Goal: Task Accomplishment & Management: Complete application form

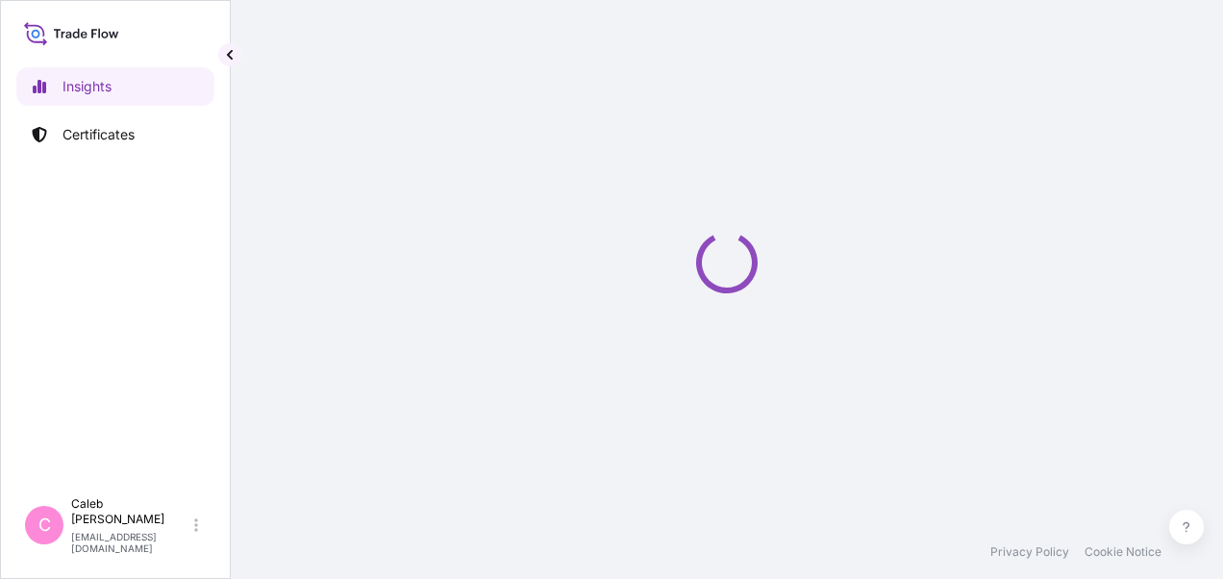
select select "2025"
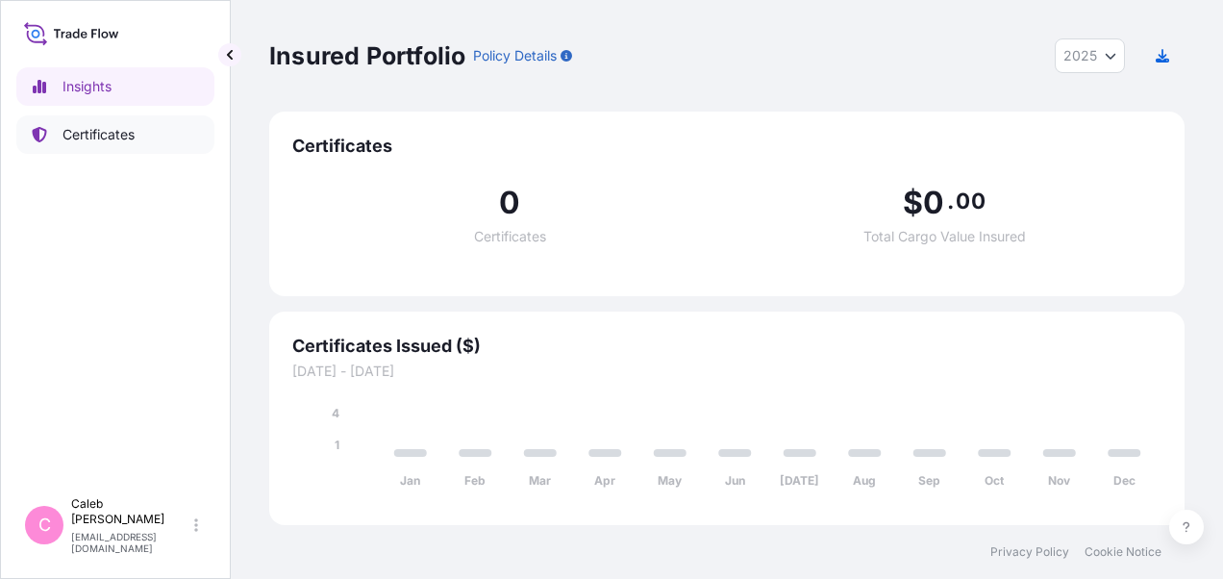
click at [108, 138] on p "Certificates" at bounding box center [98, 134] width 72 height 19
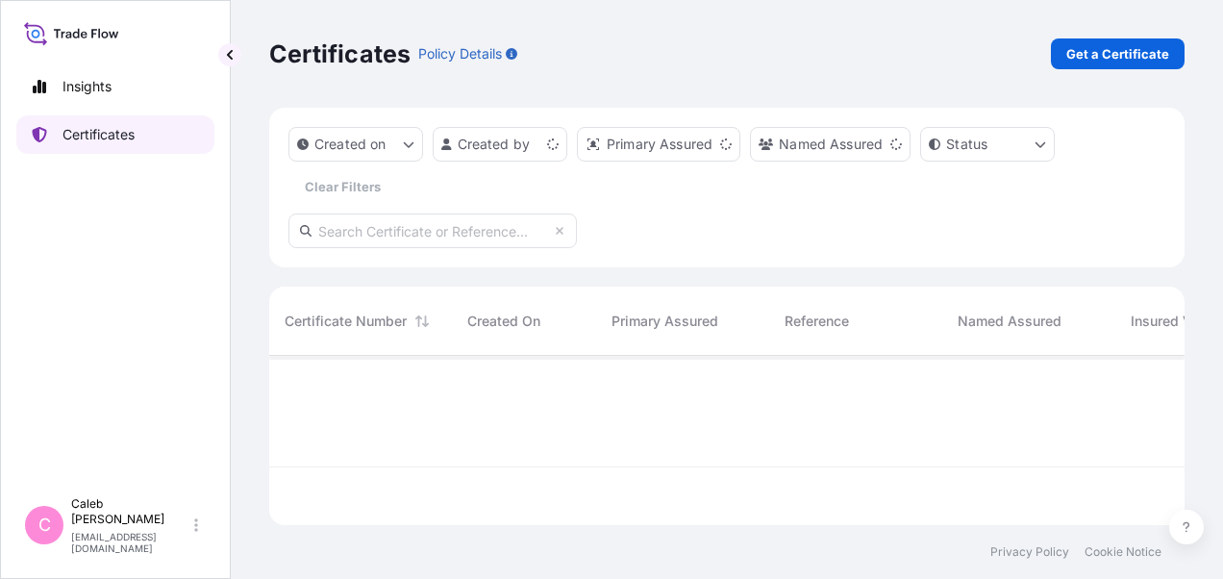
scroll to position [165, 900]
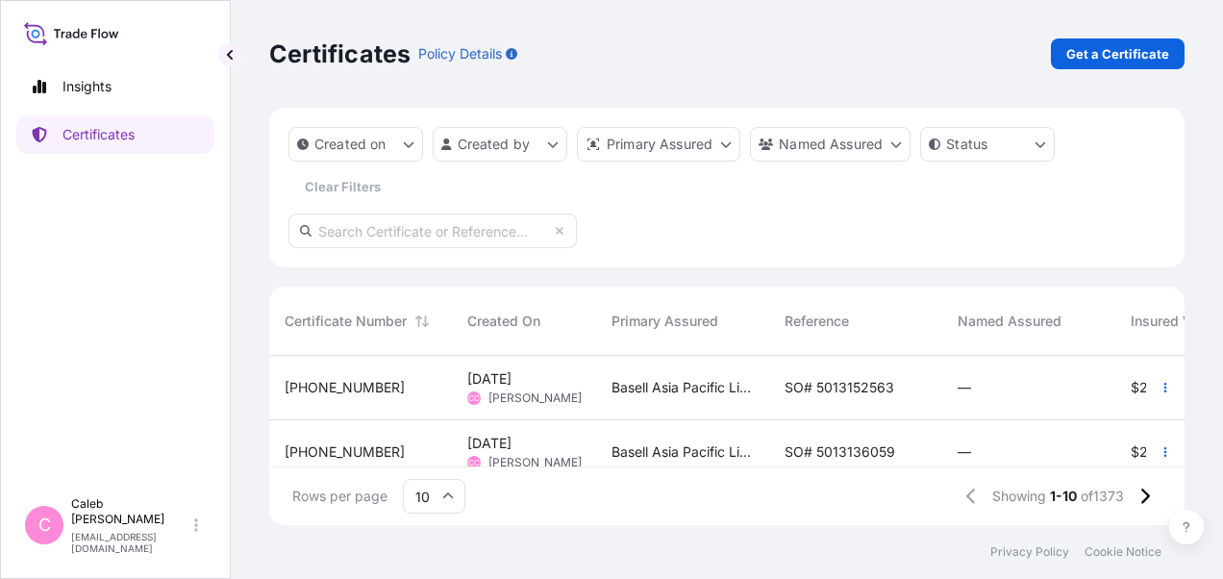
click at [783, 380] on div "SO# 5013152563" at bounding box center [855, 388] width 173 height 64
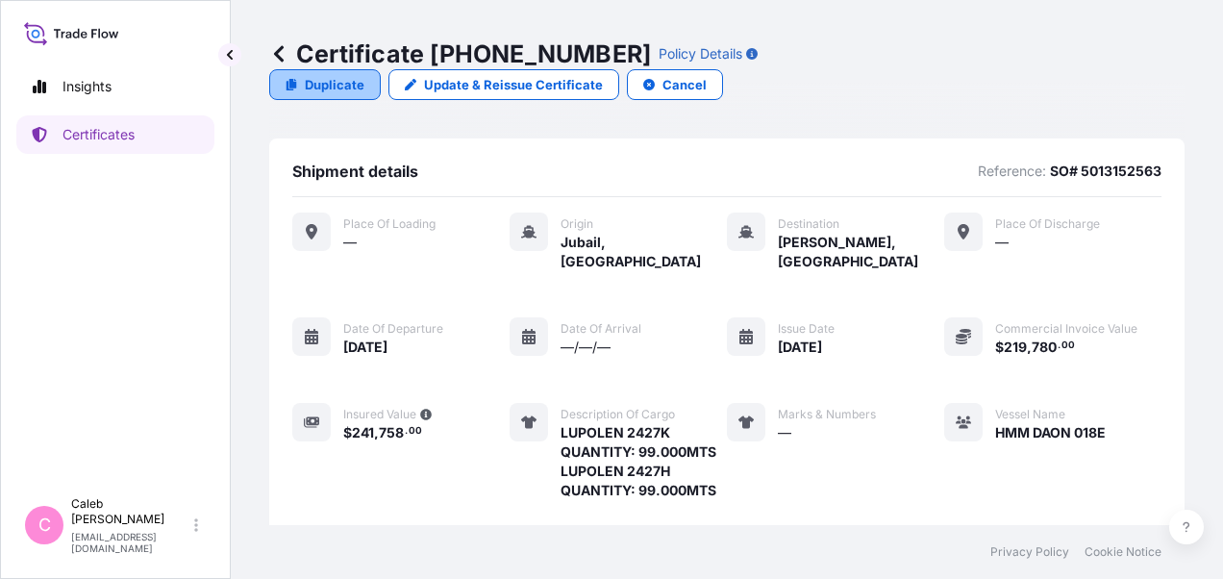
click at [328, 89] on p "Duplicate" at bounding box center [335, 84] width 60 height 19
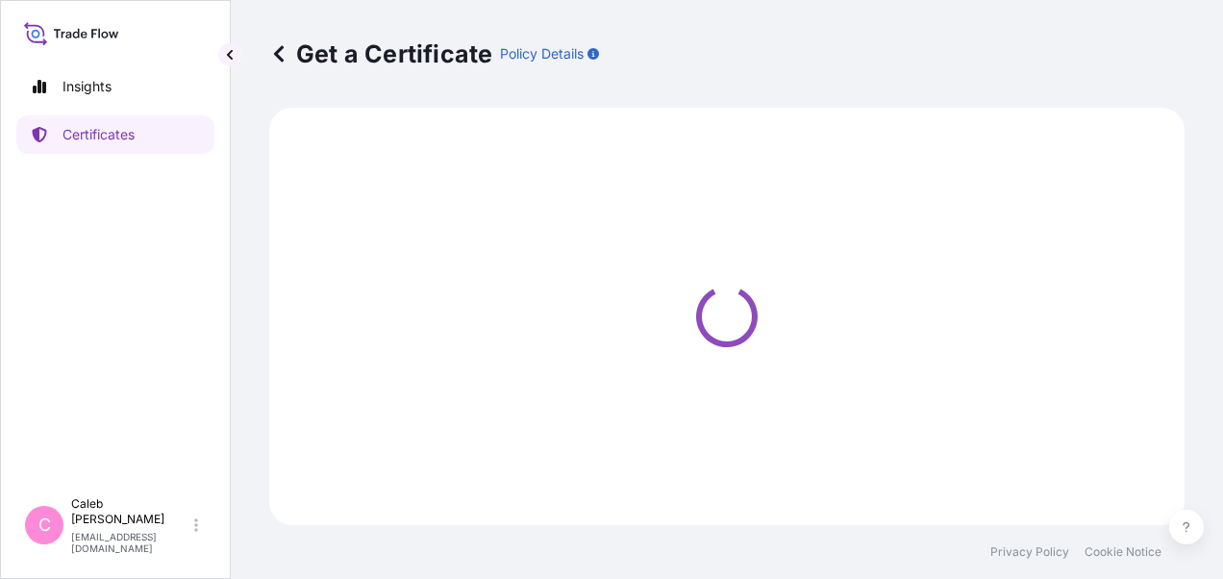
select select "Sea"
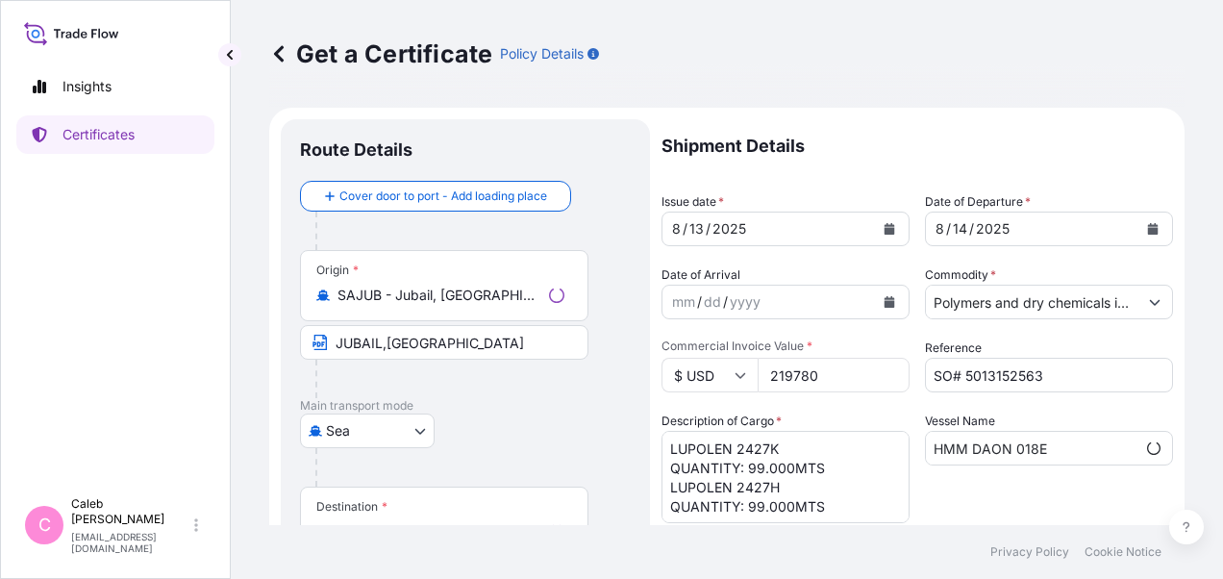
select select "32034"
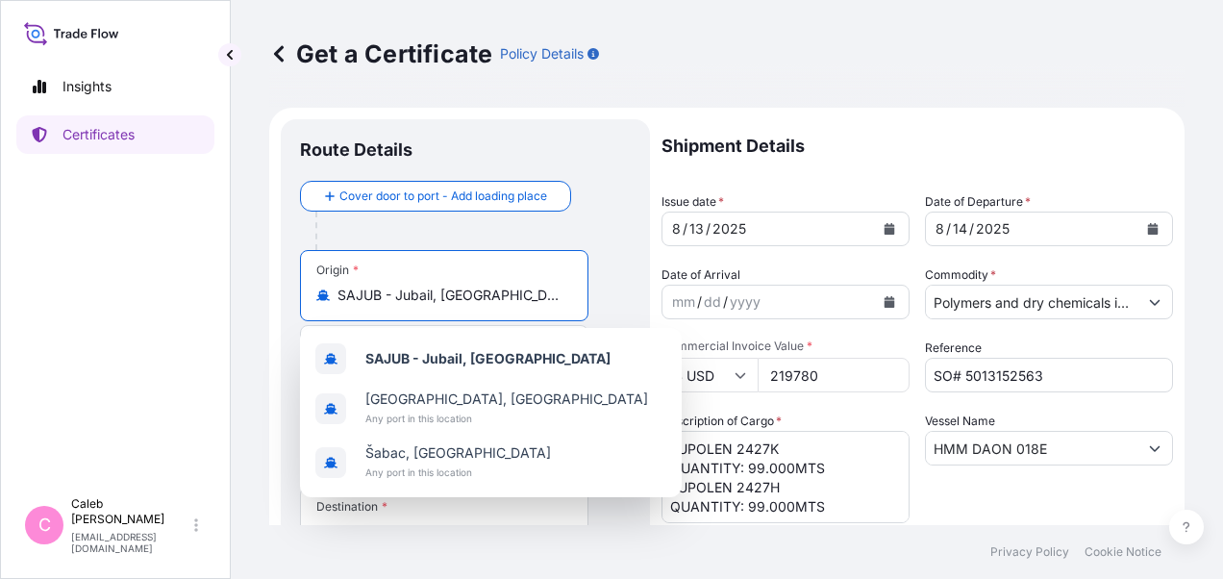
drag, startPoint x: 461, startPoint y: 296, endPoint x: 303, endPoint y: 294, distance: 158.6
click at [303, 294] on div "Origin * SAJUB - [GEOGRAPHIC_DATA], [GEOGRAPHIC_DATA]" at bounding box center [444, 285] width 288 height 71
paste input "[GEOGRAPHIC_DATA], [GEOGRAPHIC_DATA]"
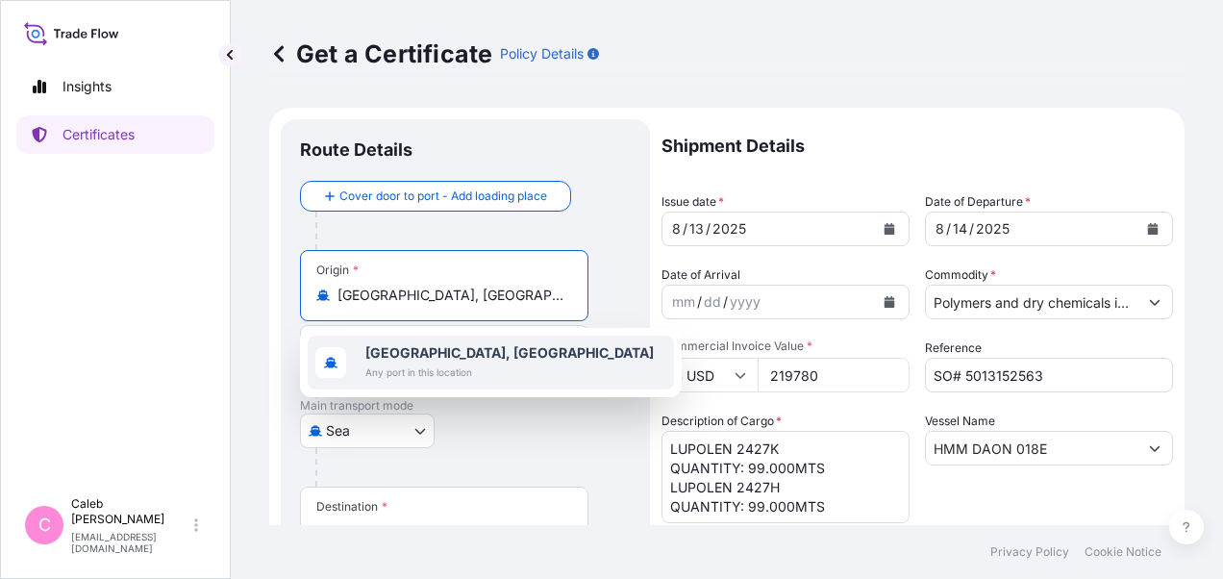
click at [490, 345] on b "[GEOGRAPHIC_DATA], [GEOGRAPHIC_DATA]" at bounding box center [509, 352] width 288 height 16
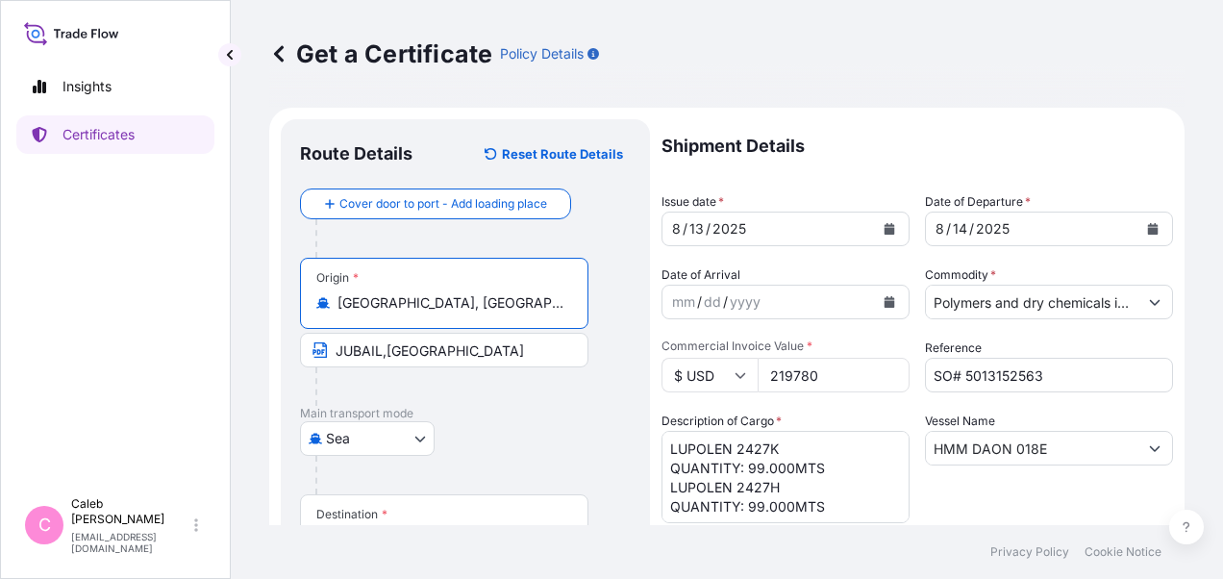
type input "[GEOGRAPHIC_DATA], [GEOGRAPHIC_DATA]"
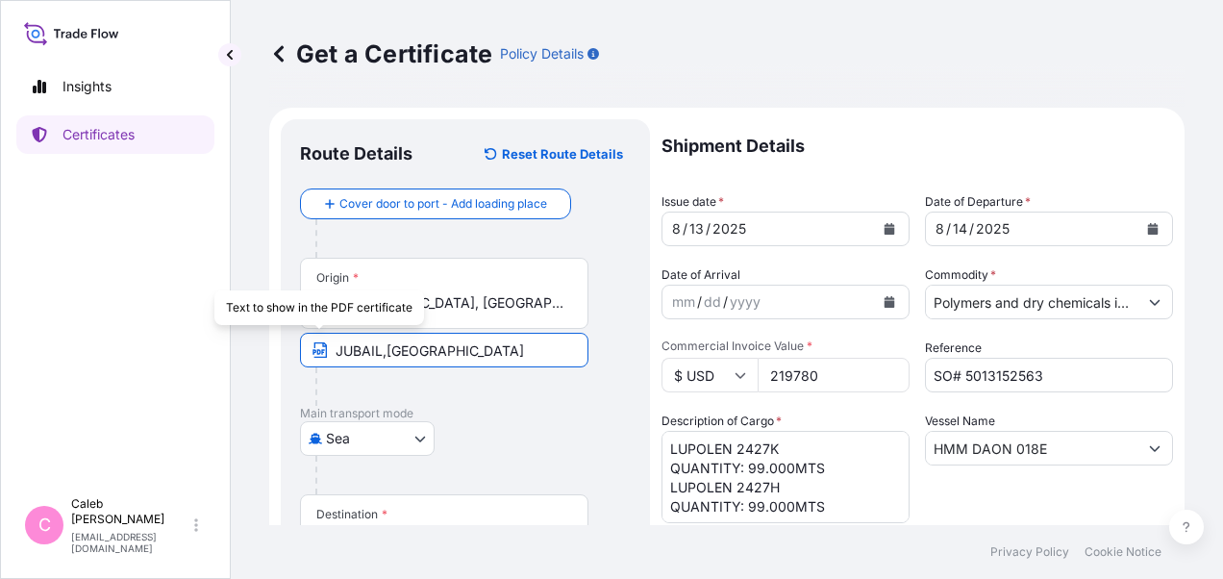
drag, startPoint x: 491, startPoint y: 351, endPoint x: 318, endPoint y: 348, distance: 173.1
click at [318, 348] on span "JUBAIL,[GEOGRAPHIC_DATA]" at bounding box center [444, 350] width 288 height 35
paste input "[GEOGRAPHIC_DATA], [GEOGRAPHIC_DATA]"
type input "[GEOGRAPHIC_DATA], [GEOGRAPHIC_DATA]"
click at [506, 406] on p "Main transport mode" at bounding box center [465, 413] width 331 height 15
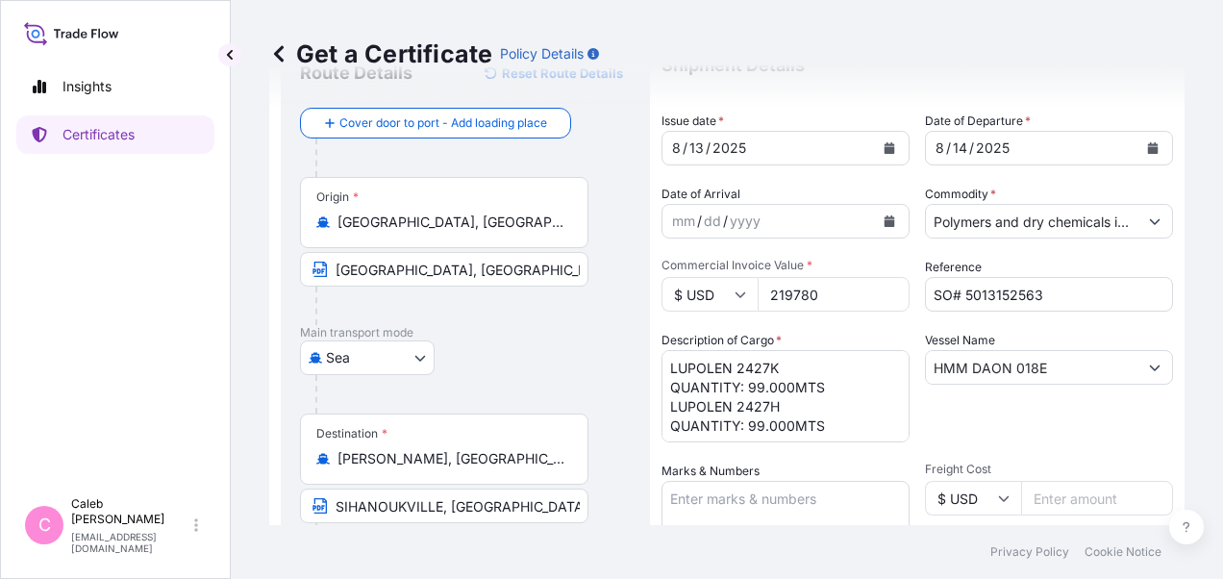
scroll to position [192, 0]
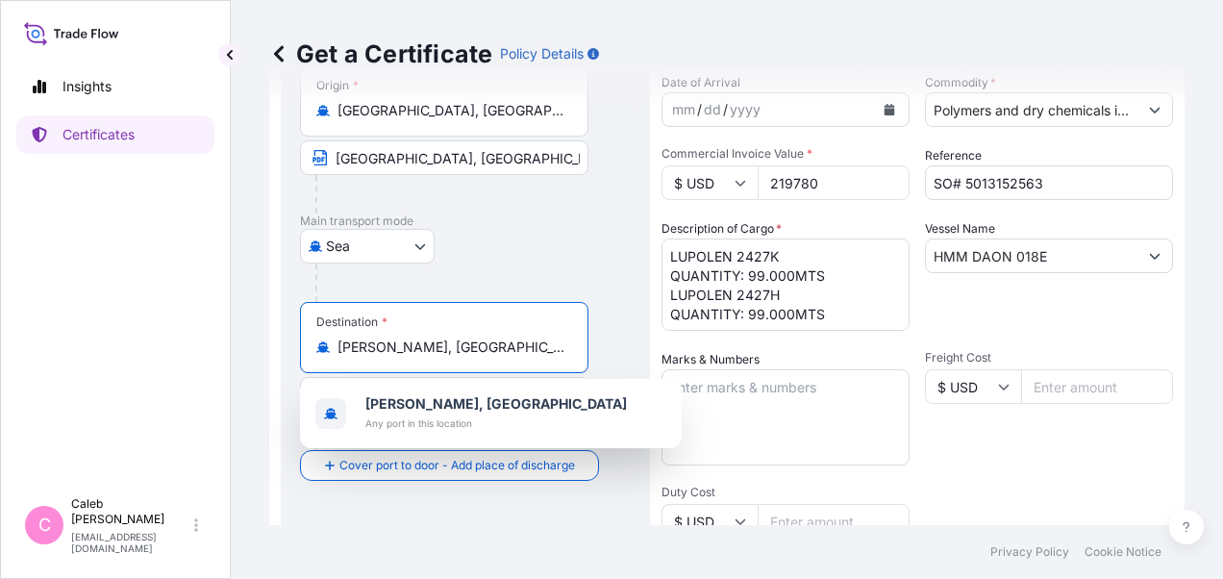
drag, startPoint x: 516, startPoint y: 346, endPoint x: 314, endPoint y: 344, distance: 201.9
click at [314, 344] on div "Destination * [PERSON_NAME], [GEOGRAPHIC_DATA]" at bounding box center [444, 337] width 288 height 71
paste input "[GEOGRAPHIC_DATA], [GEOGRAPHIC_DATA]"
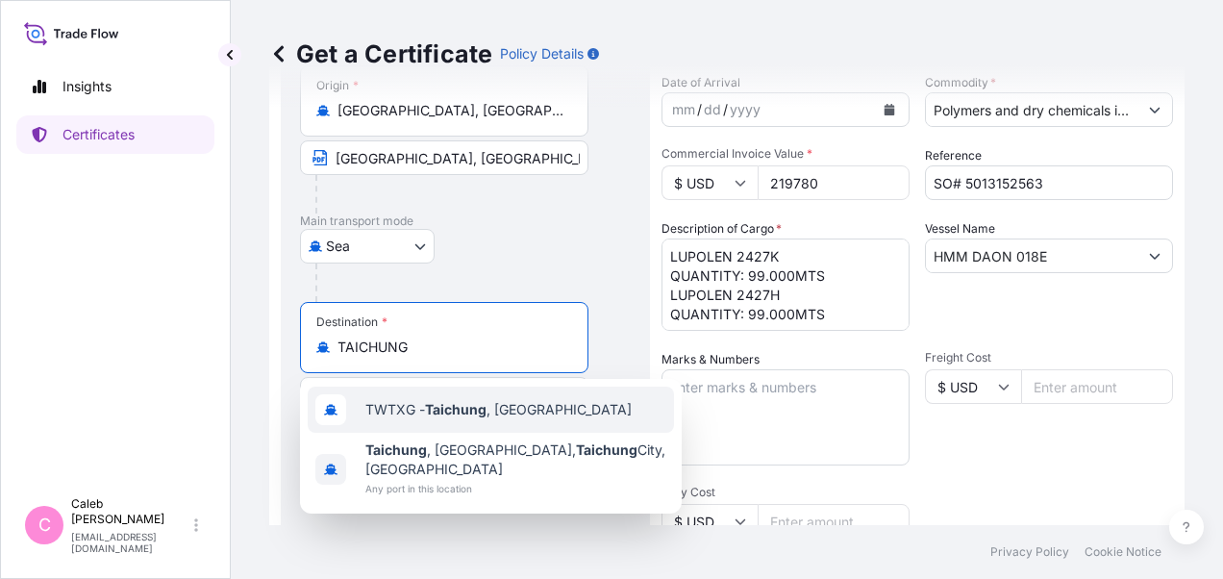
click at [500, 400] on span "TWTXG - Taichung , [GEOGRAPHIC_DATA]" at bounding box center [498, 409] width 266 height 19
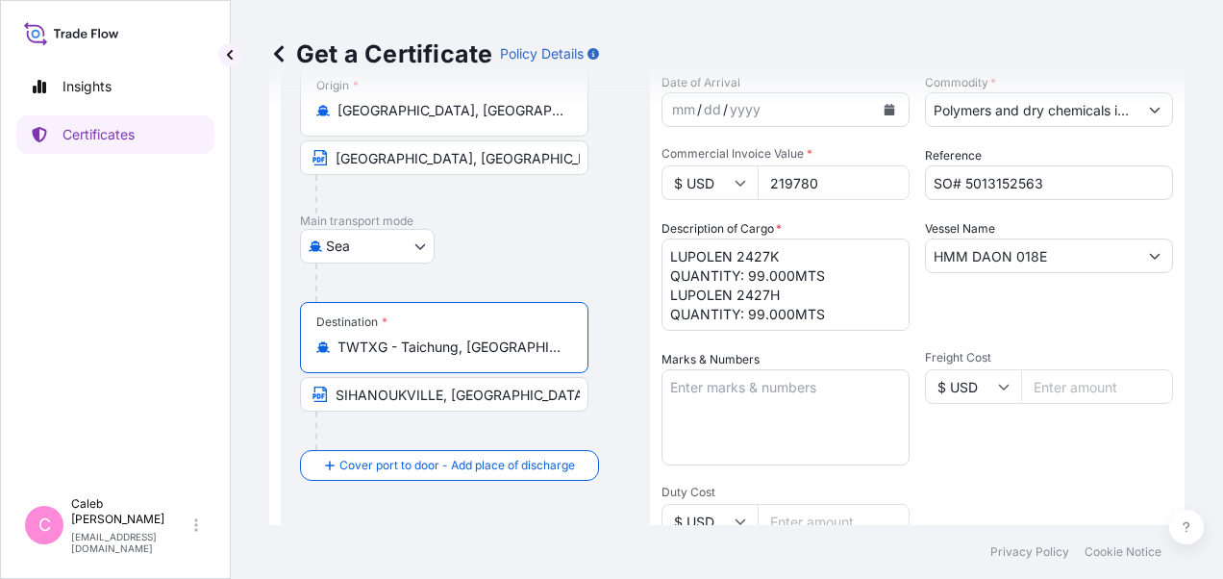
type input "TWTXG - Taichung, [GEOGRAPHIC_DATA]"
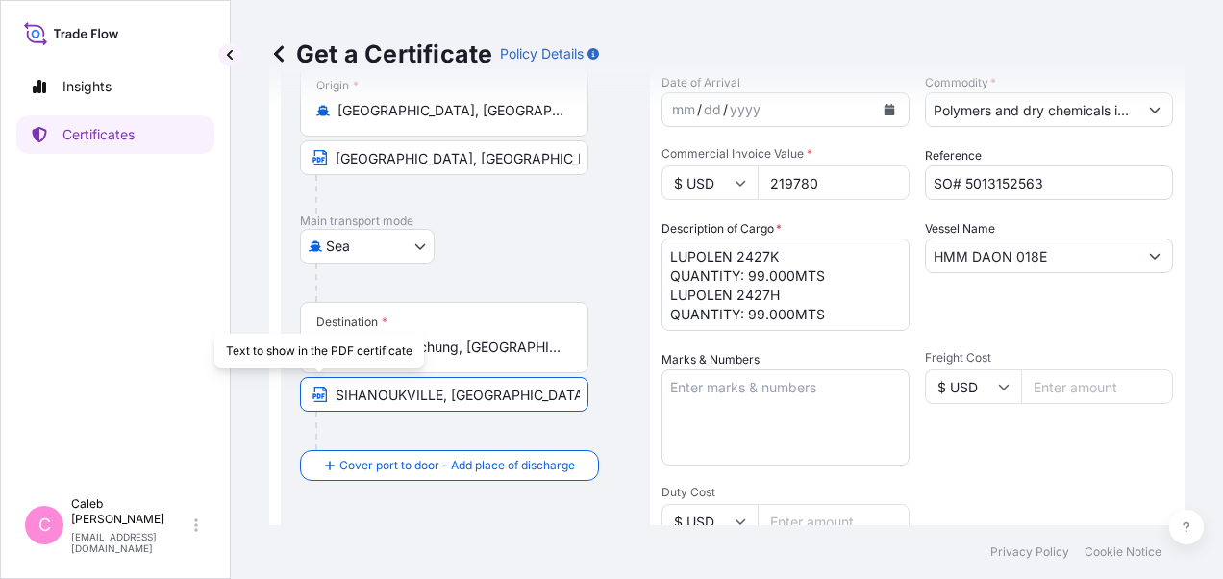
drag, startPoint x: 548, startPoint y: 390, endPoint x: 312, endPoint y: 386, distance: 235.6
click at [312, 386] on span "SIHANOUKVILLE, [GEOGRAPHIC_DATA]" at bounding box center [444, 394] width 288 height 35
paste input "[GEOGRAPHIC_DATA], [GEOGRAPHIC_DATA]"
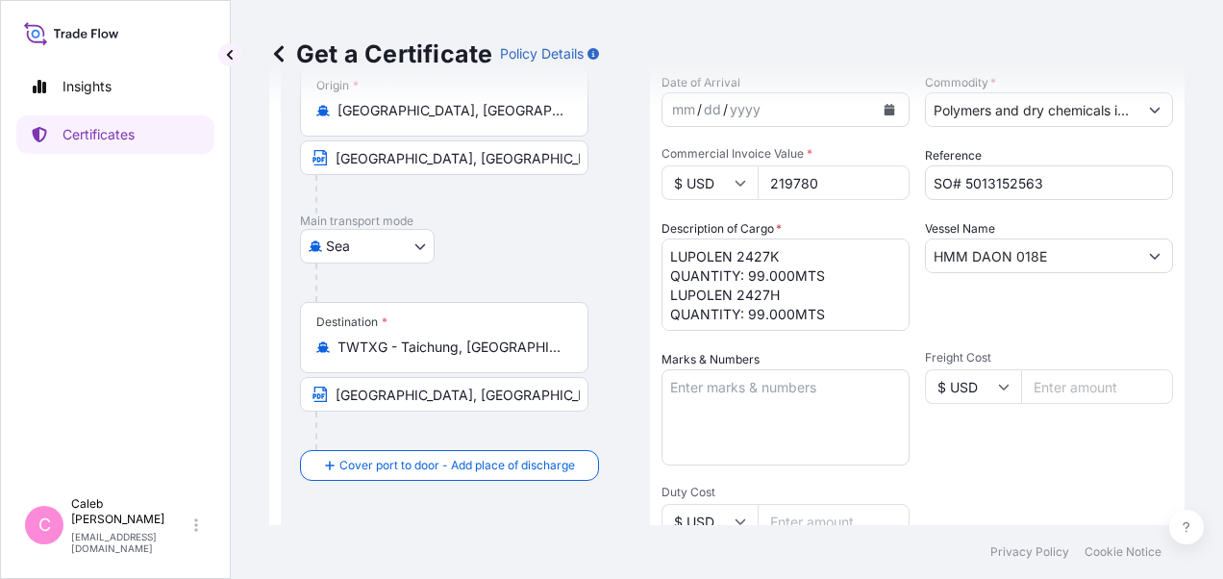
click at [623, 352] on div "Destination * TWTXG - [GEOGRAPHIC_DATA], [GEOGRAPHIC_DATA] [GEOGRAPHIC_DATA], […" at bounding box center [465, 376] width 331 height 148
click at [528, 387] on input "[GEOGRAPHIC_DATA], [GEOGRAPHIC_DATA]" at bounding box center [444, 394] width 288 height 35
click at [550, 391] on input "[GEOGRAPHIC_DATA], [GEOGRAPHIC_DATA]" at bounding box center [444, 394] width 288 height 35
click at [556, 391] on input "[GEOGRAPHIC_DATA], [GEOGRAPHIC_DATA]" at bounding box center [444, 394] width 288 height 35
click at [568, 389] on input "[GEOGRAPHIC_DATA], [GEOGRAPHIC_DATA]" at bounding box center [444, 394] width 288 height 35
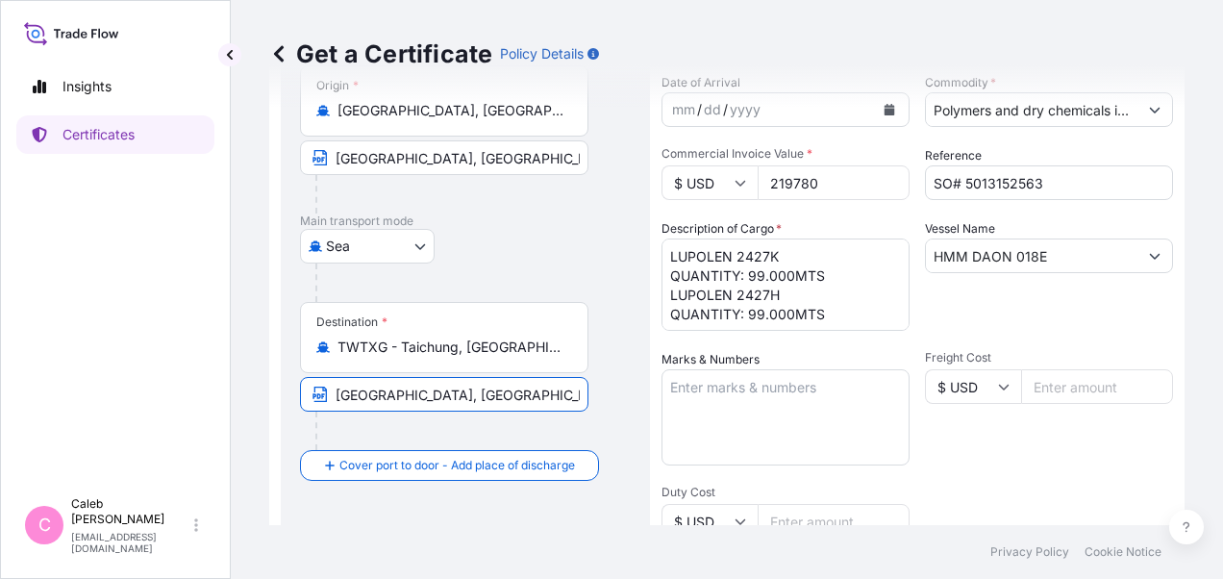
type input "[GEOGRAPHIC_DATA], [GEOGRAPHIC_DATA] VIA PORT OF DISCHARGE: [GEOGRAPHIC_DATA], …"
click at [534, 400] on input "[GEOGRAPHIC_DATA], [GEOGRAPHIC_DATA] VIA PORT OF DISCHARGE: [GEOGRAPHIC_DATA], …" at bounding box center [444, 394] width 288 height 35
click at [564, 395] on input "[GEOGRAPHIC_DATA], [GEOGRAPHIC_DATA] VIA PORT OF DISCHARGE: [GEOGRAPHIC_DATA], …" at bounding box center [444, 394] width 288 height 35
drag, startPoint x: 551, startPoint y: 391, endPoint x: 602, endPoint y: 393, distance: 51.0
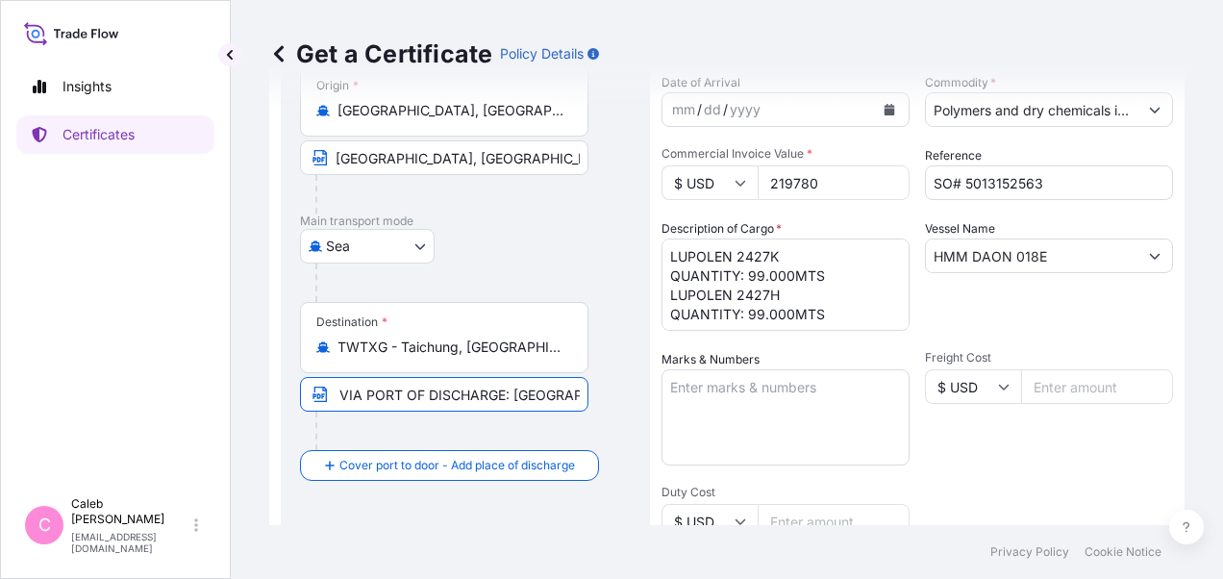
click at [602, 393] on div "Destination * TWTXG - [GEOGRAPHIC_DATA], [GEOGRAPHIC_DATA] [GEOGRAPHIC_DATA], […" at bounding box center [465, 376] width 331 height 148
click at [621, 378] on div "Destination * TWTXG - [GEOGRAPHIC_DATA], [GEOGRAPHIC_DATA] [GEOGRAPHIC_DATA], […" at bounding box center [465, 376] width 331 height 148
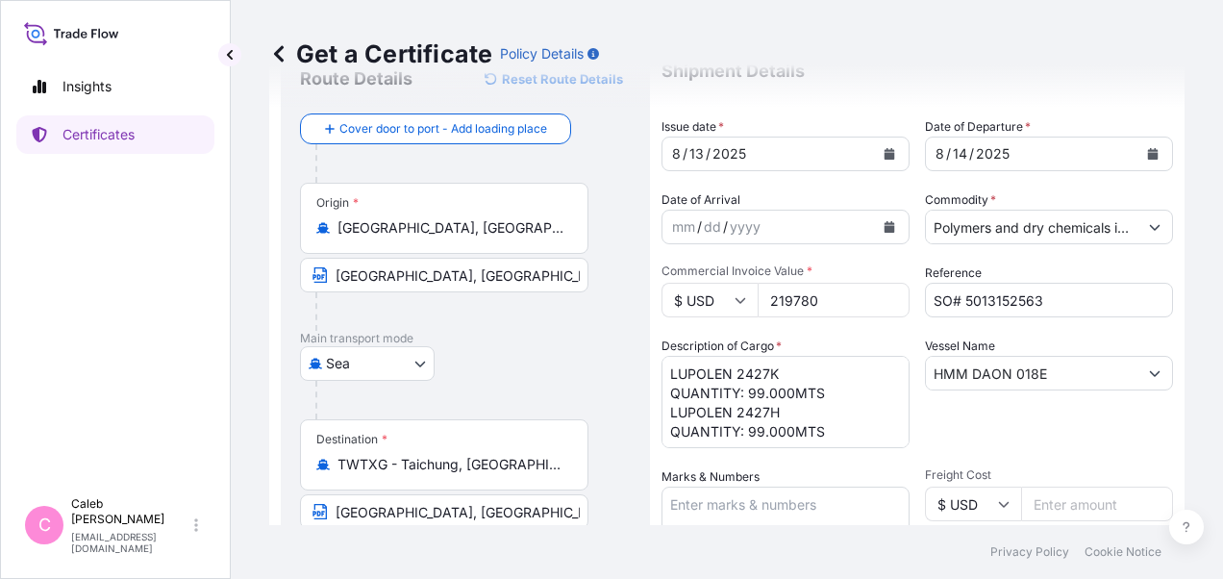
scroll to position [0, 0]
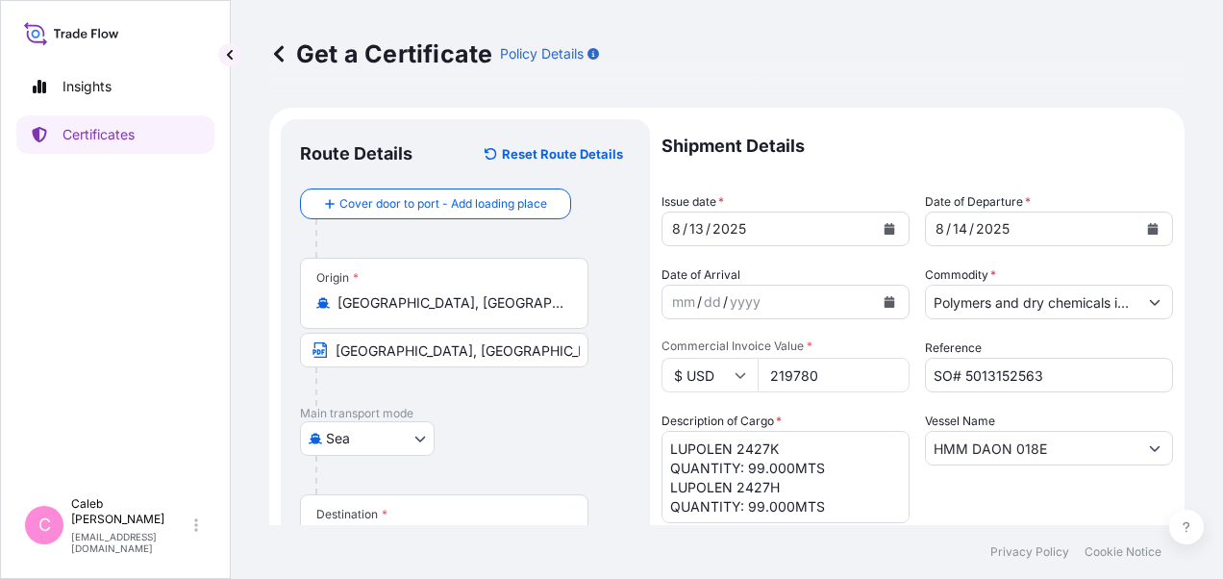
click at [1148, 227] on icon "Calendar" at bounding box center [1153, 229] width 11 height 12
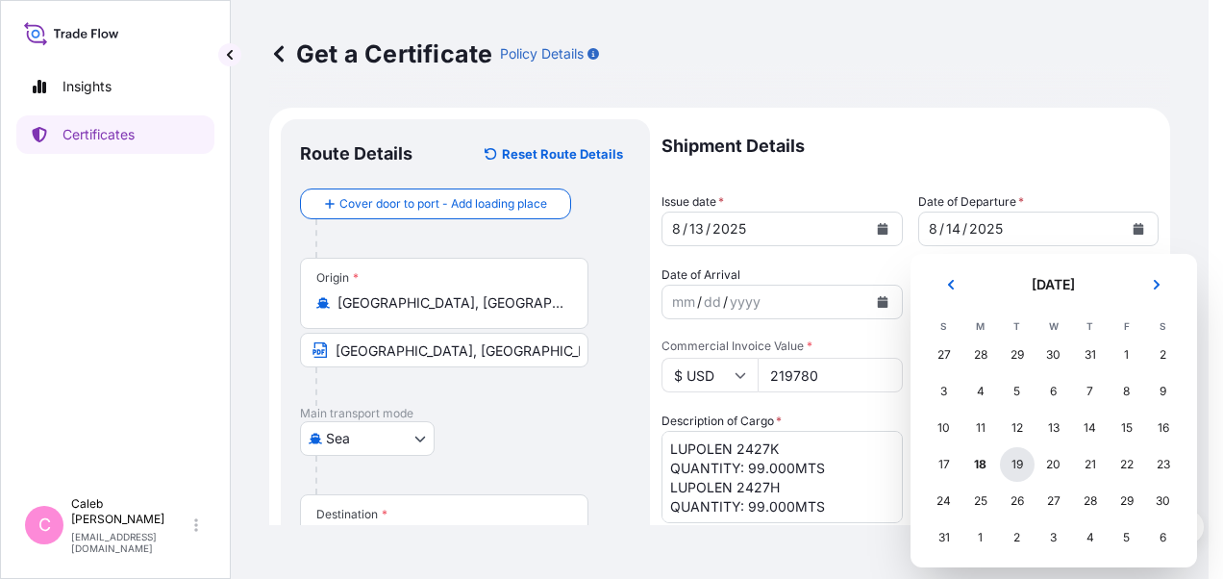
click at [1017, 463] on div "19" at bounding box center [1017, 464] width 35 height 35
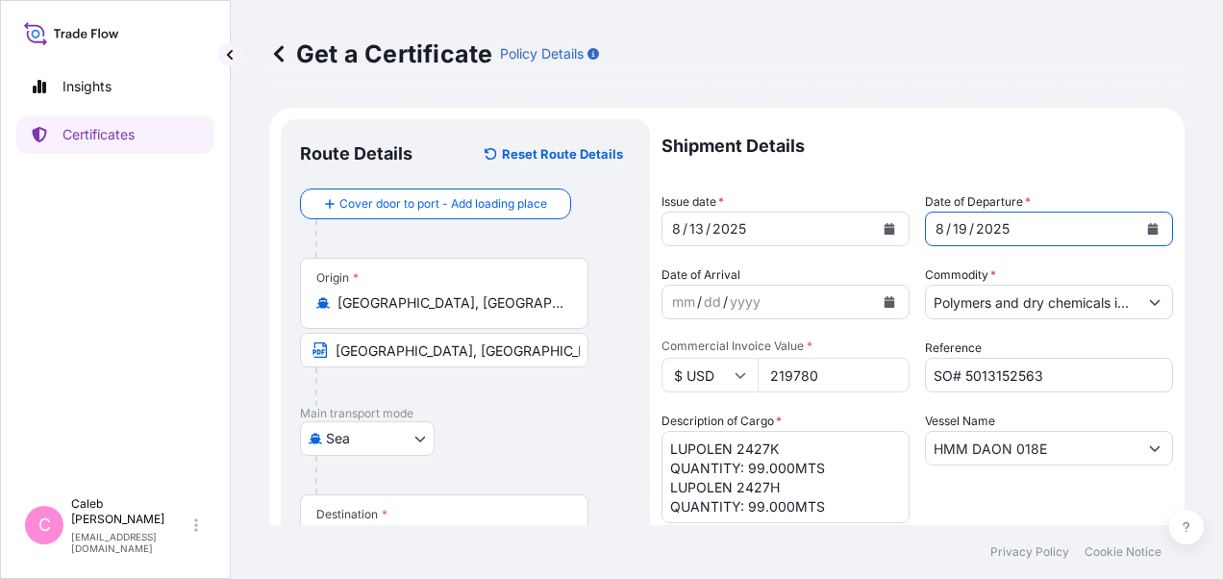
click at [884, 225] on icon "Calendar" at bounding box center [889, 229] width 11 height 12
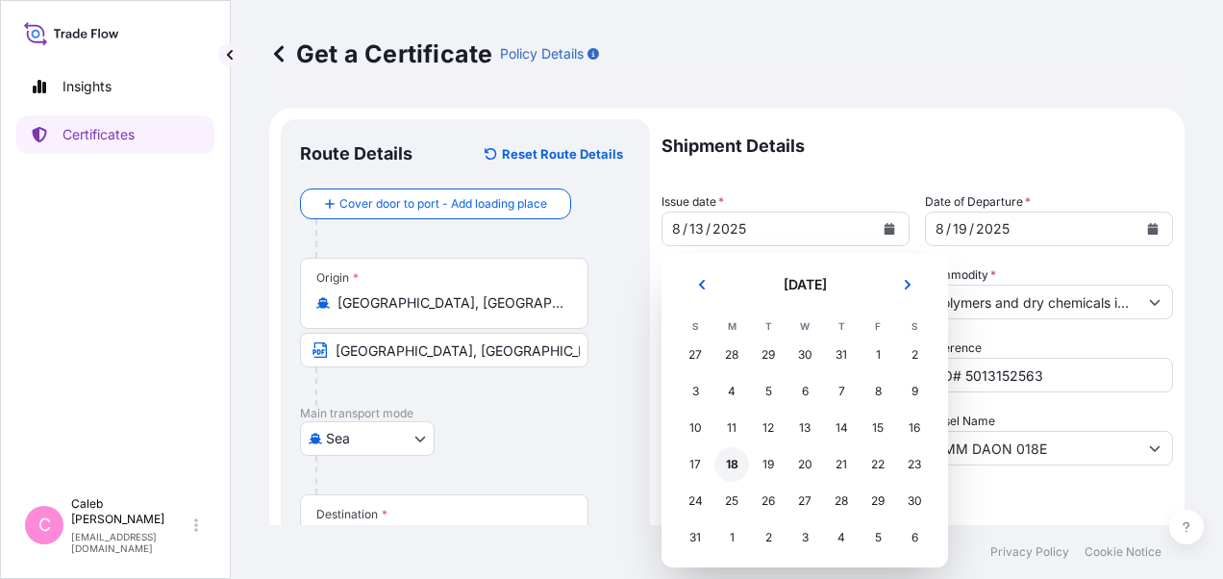
click at [725, 464] on div "18" at bounding box center [731, 464] width 35 height 35
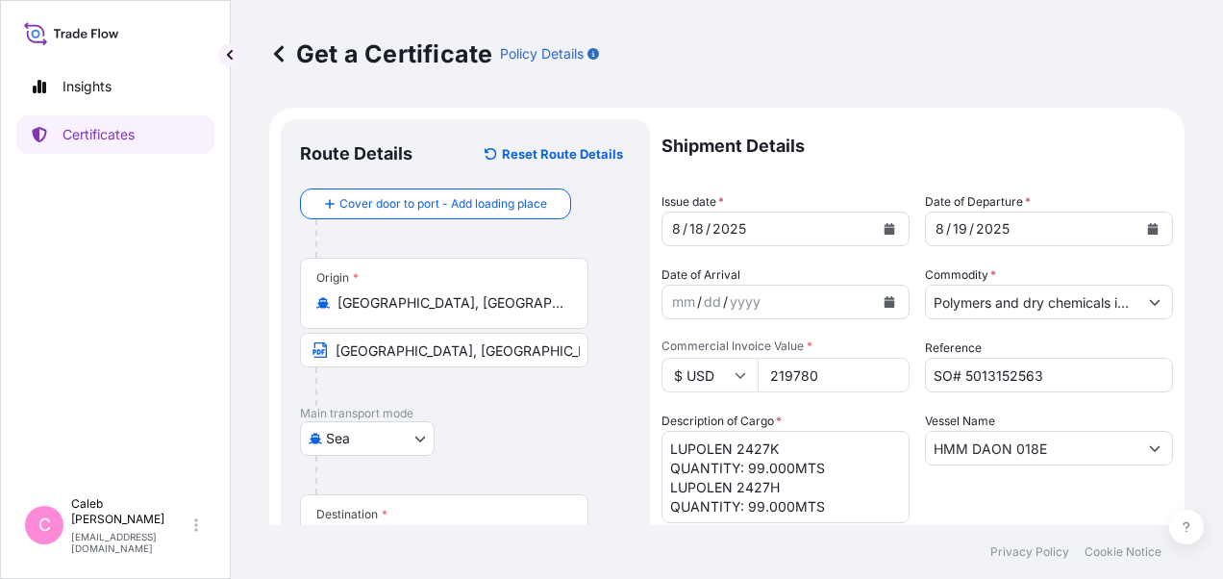
drag, startPoint x: 821, startPoint y: 377, endPoint x: 733, endPoint y: 377, distance: 88.4
click at [733, 377] on div "$ USD 219780" at bounding box center [785, 375] width 248 height 35
paste input "48600.0"
type input "48600.00"
click at [838, 416] on div "Description of Cargo * LUPOLEN 2427K QUANTITY: 99.000MTS LUPOLEN 2427H QUANTITY…" at bounding box center [785, 467] width 248 height 112
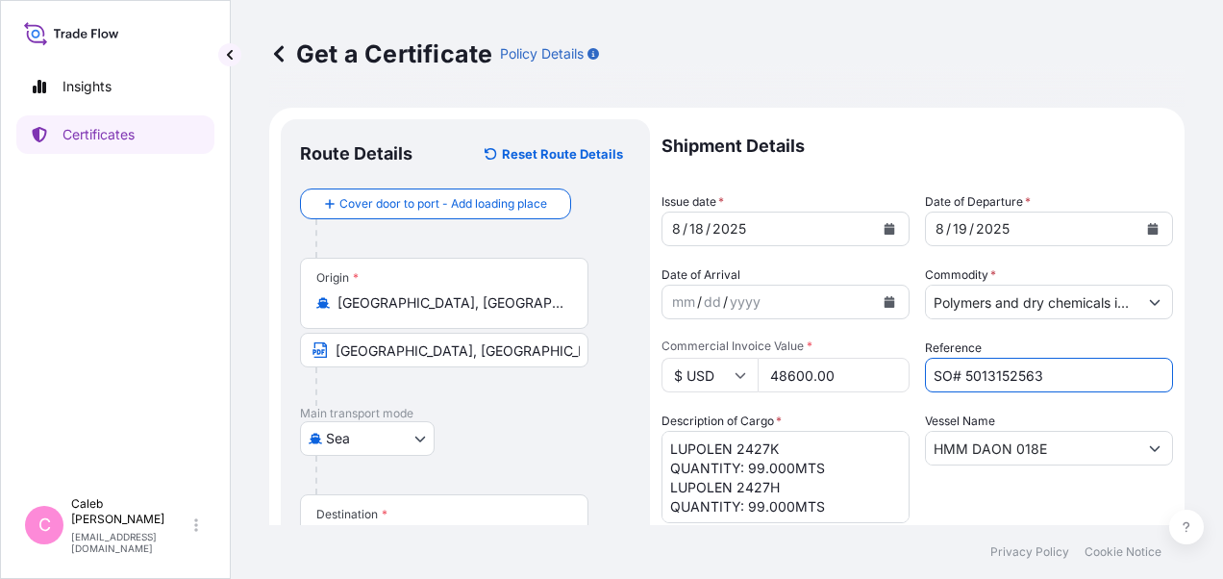
drag, startPoint x: 1046, startPoint y: 370, endPoint x: 959, endPoint y: 370, distance: 86.5
click at [959, 370] on input "SO# 5013152563" at bounding box center [1049, 375] width 248 height 35
paste input "69824"
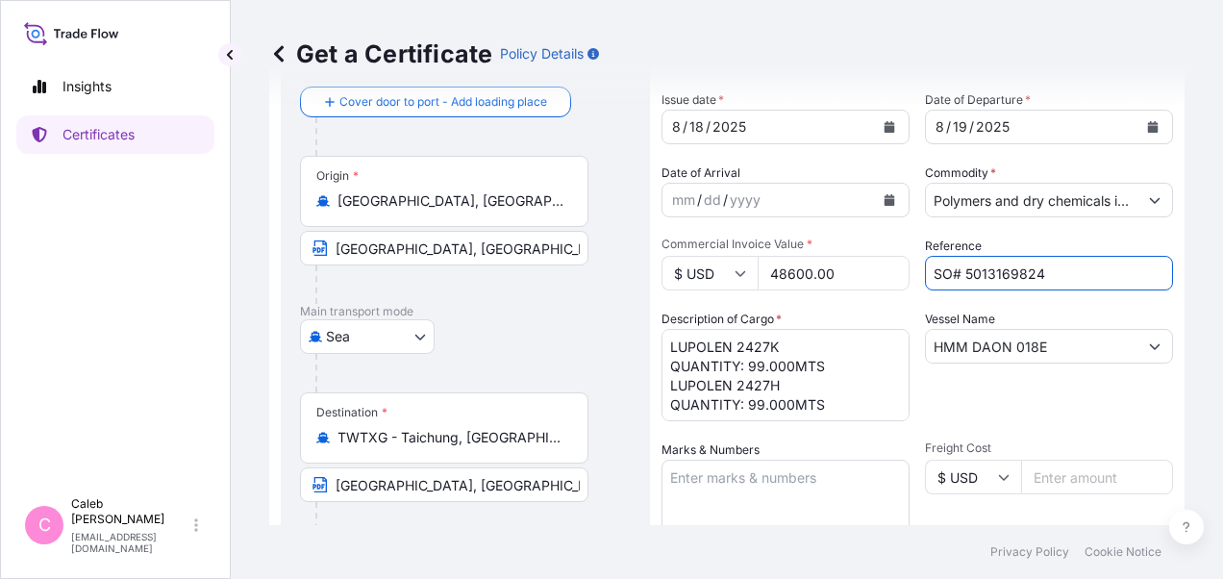
scroll to position [192, 0]
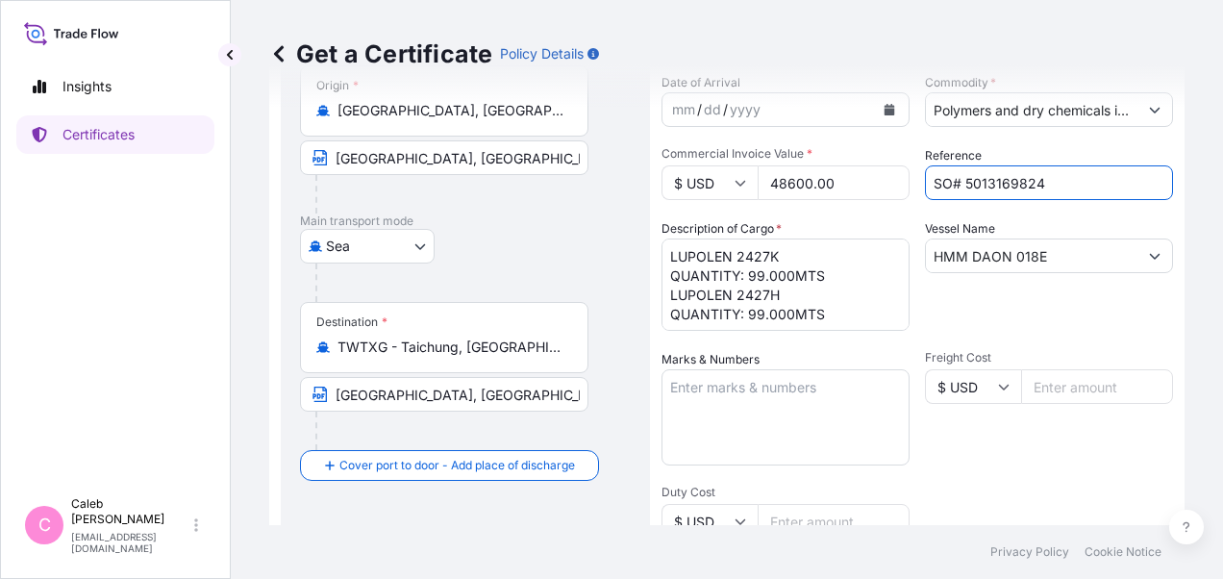
type input "SO# 5013169824"
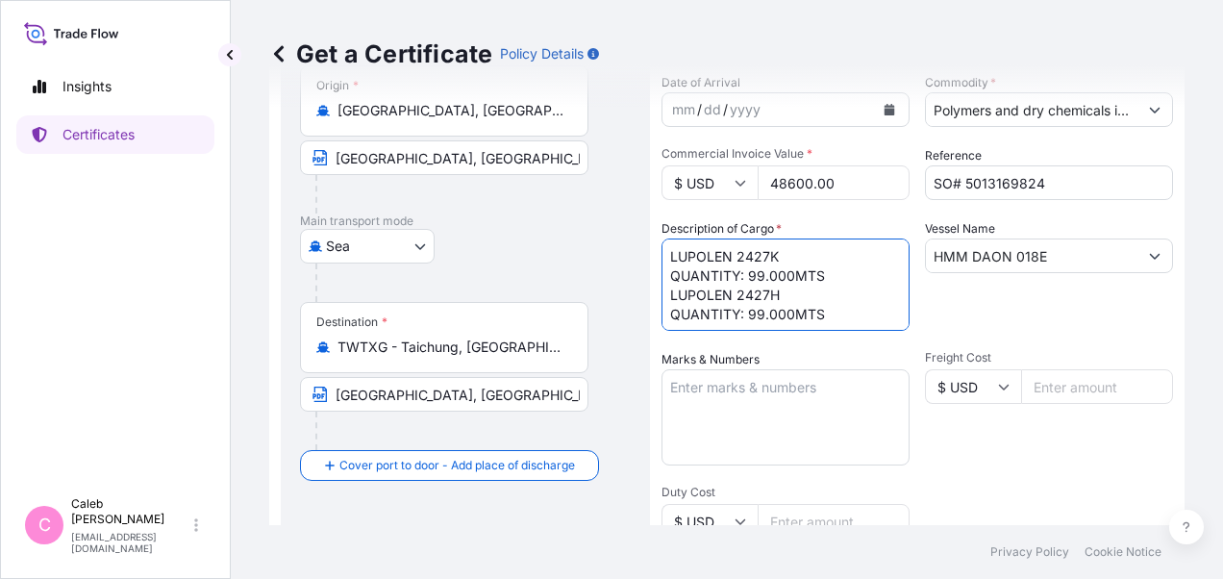
click at [838, 277] on textarea "LUPOLEN 2427K QUANTITY: 99.000MTS LUPOLEN 2427H QUANTITY: 99.000MTS" at bounding box center [785, 284] width 248 height 92
drag, startPoint x: 665, startPoint y: 298, endPoint x: 836, endPoint y: 311, distance: 171.6
click at [836, 311] on textarea "LUPOLEN 2427K QUANTITY: 99.000MTS LUPOLEN 2427H QUANTITY: 99.000MTS" at bounding box center [785, 284] width 248 height 92
drag, startPoint x: 786, startPoint y: 259, endPoint x: 611, endPoint y: 258, distance: 175.0
click at [611, 258] on form "Route Details Reset Route Details Cover door to port - Add loading place Place …" at bounding box center [726, 484] width 915 height 1139
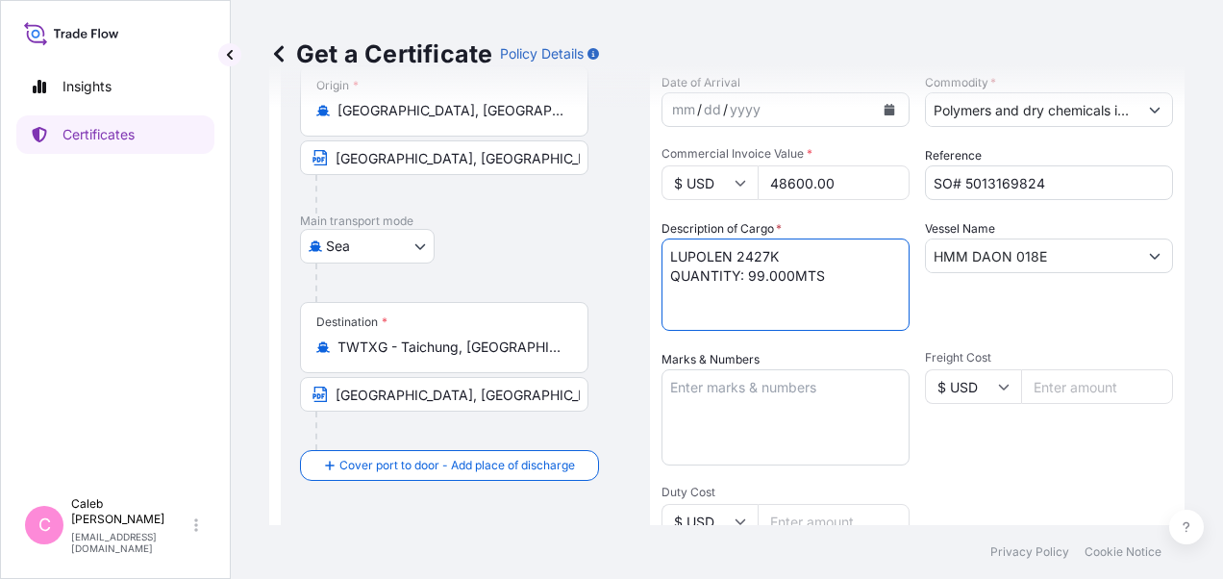
paste textarea "20.000 MTS OF HIGH DENSITY POLYETHYLENE LUPOLEN 5261Z HI"
drag, startPoint x: 774, startPoint y: 258, endPoint x: 672, endPoint y: 254, distance: 102.0
click at [672, 254] on textarea "LUPOLEN 2427K QUANTITY: 99.000MTS LUPOLEN 2427H QUANTITY: 99.000MTS" at bounding box center [785, 284] width 248 height 92
drag, startPoint x: 748, startPoint y: 292, endPoint x: 821, endPoint y: 293, distance: 73.1
click at [821, 293] on textarea "LUPOLEN 2427K QUANTITY: 99.000MTS LUPOLEN 2427H QUANTITY: 99.000MTS" at bounding box center [785, 284] width 248 height 92
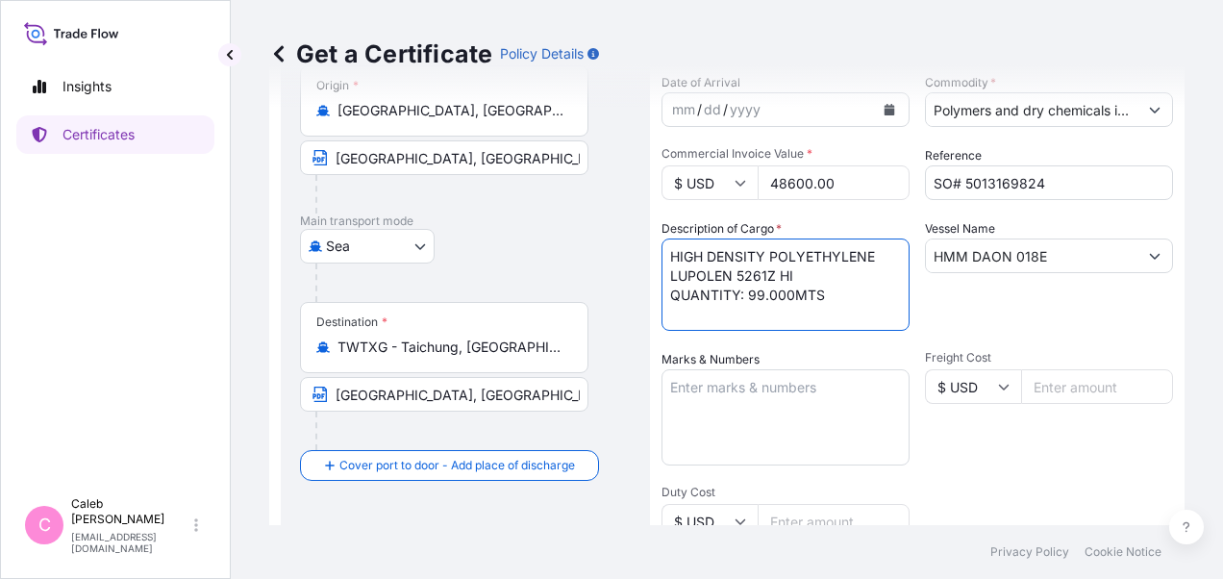
paste textarea "20.000 MTS OF"
type textarea "HIGH DENSITY POLYETHYLENE LUPOLEN 5261Z HI QUANTITY: 20.000 MTS"
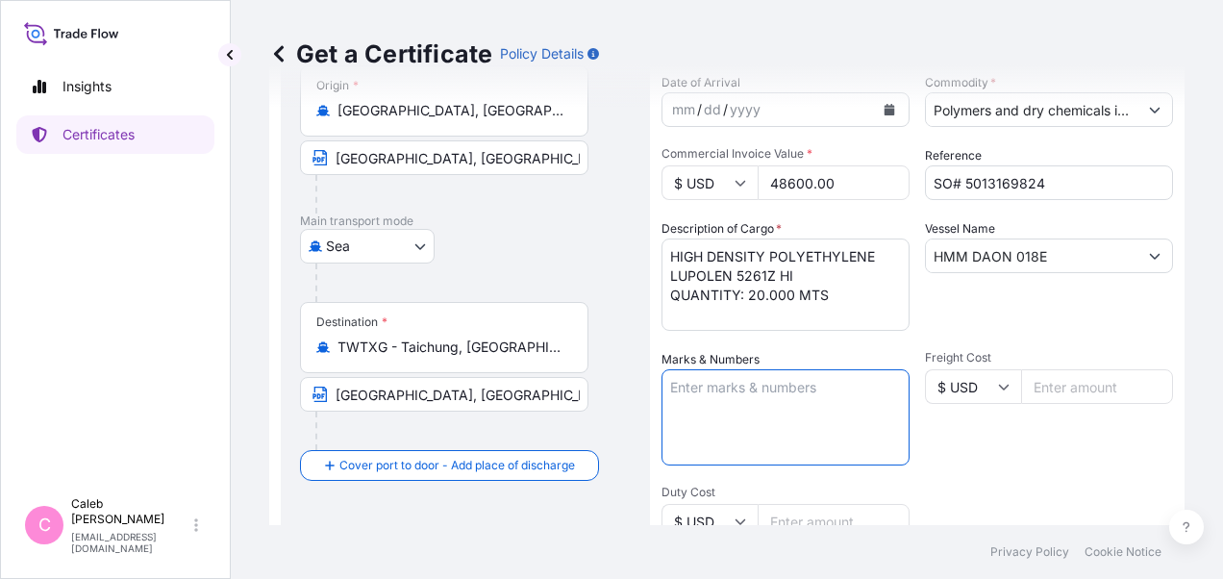
click at [852, 371] on textarea "Marks & Numbers" at bounding box center [785, 417] width 248 height 96
click at [1004, 265] on input "HMM DAON 018E" at bounding box center [1032, 255] width 212 height 35
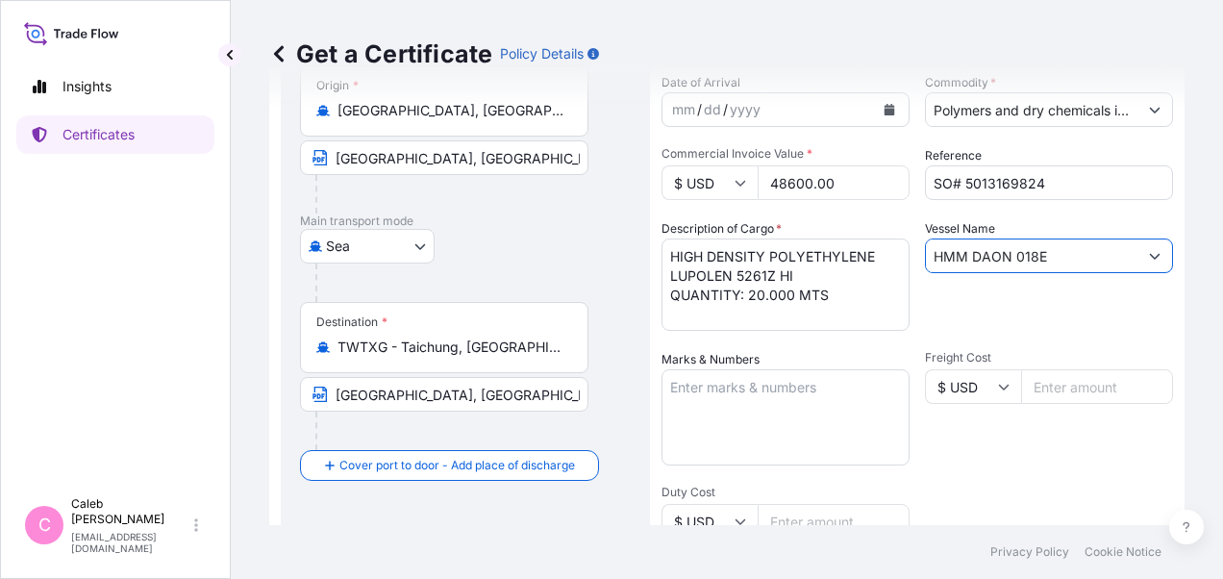
drag, startPoint x: 1043, startPoint y: 260, endPoint x: 906, endPoint y: 244, distance: 138.3
click at [906, 244] on div "Shipment Details Issue date * [DATE] Date of Departure * [DATE] Date of Arrival…" at bounding box center [916, 458] width 511 height 1062
paste input "EVER GIFTED 1354-026"
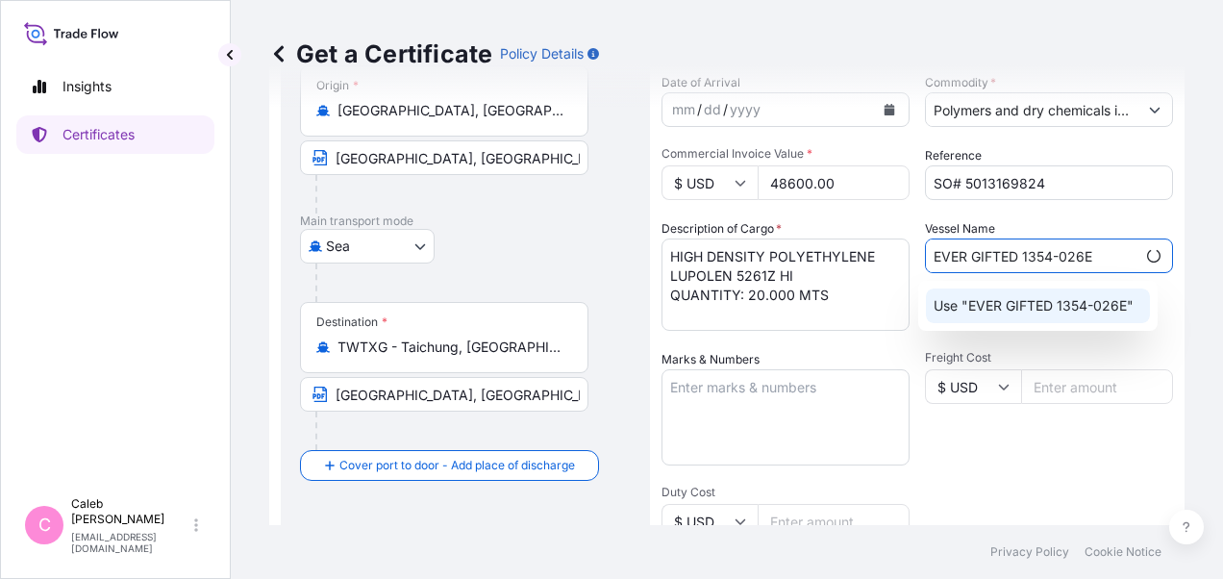
click at [1071, 304] on p "Use "EVER GIFTED 1354-026E"" at bounding box center [1034, 305] width 200 height 19
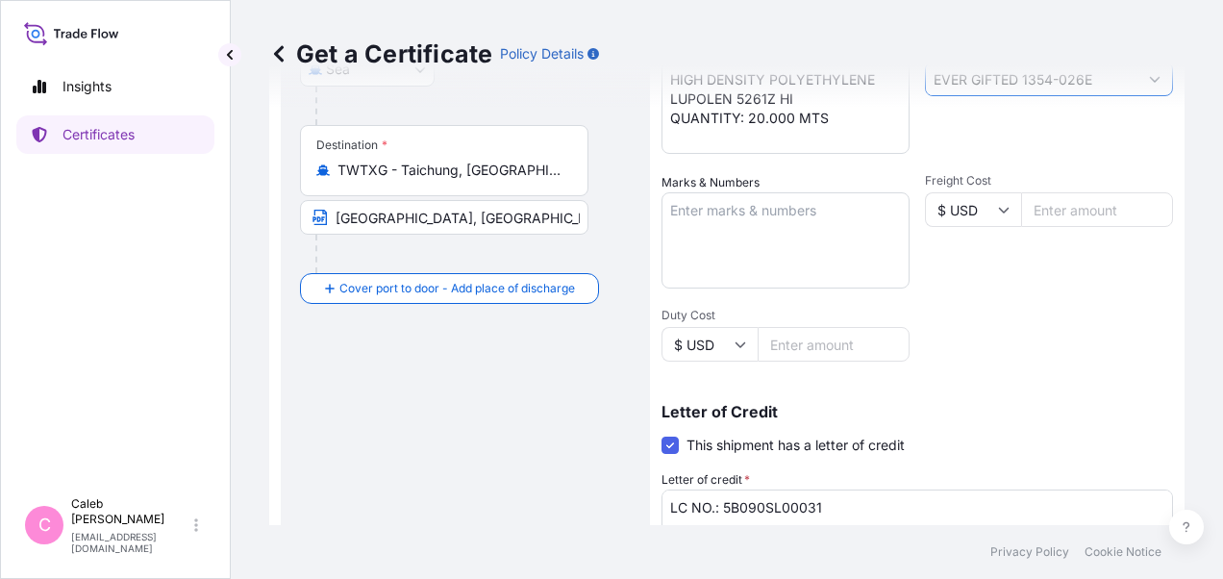
scroll to position [481, 0]
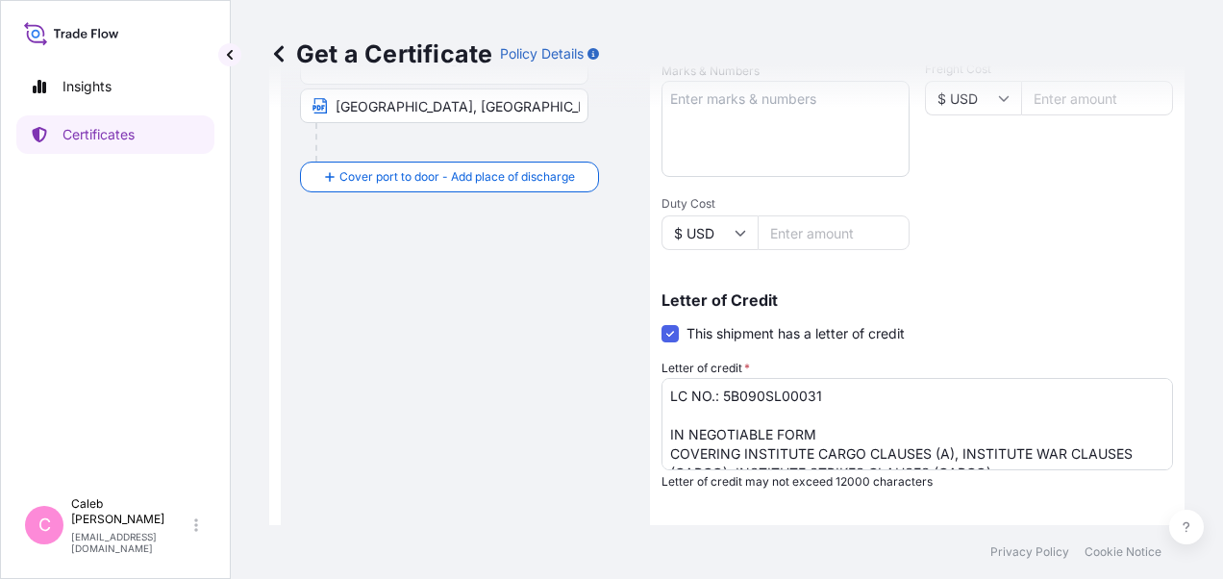
type input "EVER GIFTED 1354-026E"
drag, startPoint x: 341, startPoint y: 296, endPoint x: 392, endPoint y: 310, distance: 52.7
click at [341, 296] on div "Route Details Reset Route Details Cover door to port - Add loading place Place …" at bounding box center [465, 197] width 331 height 1078
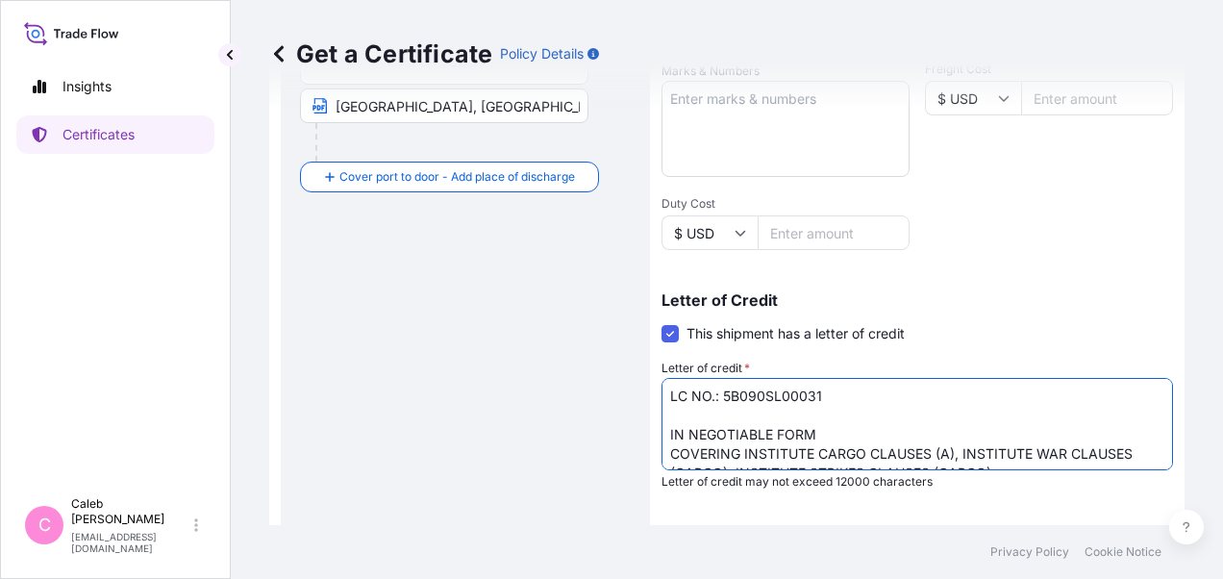
drag, startPoint x: 723, startPoint y: 394, endPoint x: 826, endPoint y: 396, distance: 102.9
click at [826, 396] on textarea "LC NO.: 5B090SL00031 IN NEGOTIABLE FORM COVERING INSTITUTE CARGO CLAUSES (A), I…" at bounding box center [916, 424] width 511 height 92
paste textarea "AQQH2002114-975"
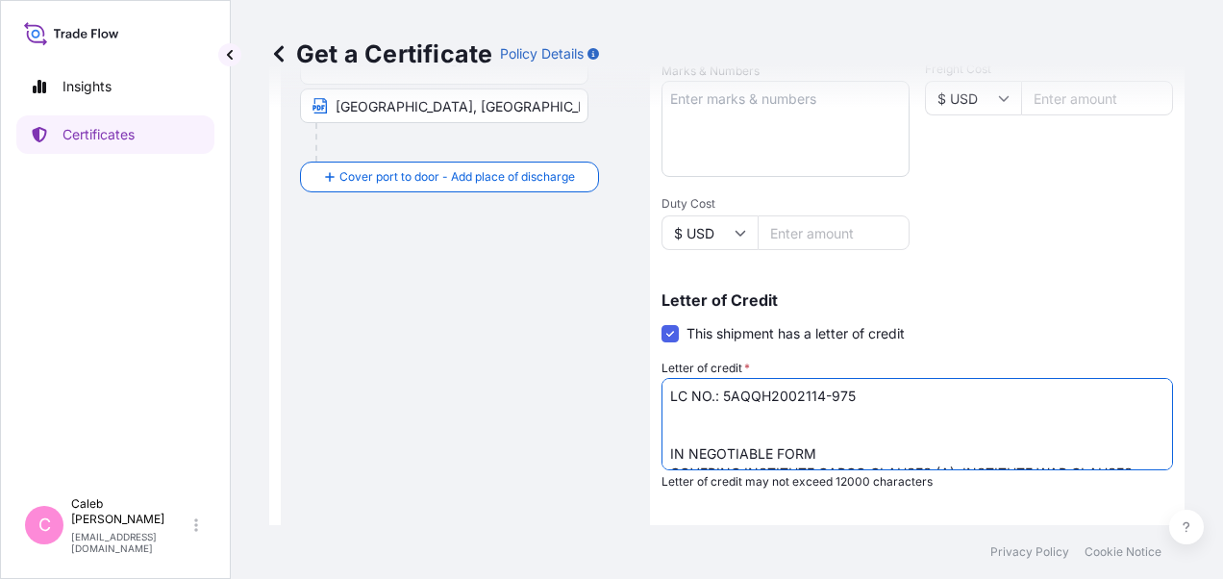
paste textarea "PURCHASING NO. 23P912500394-1-2"
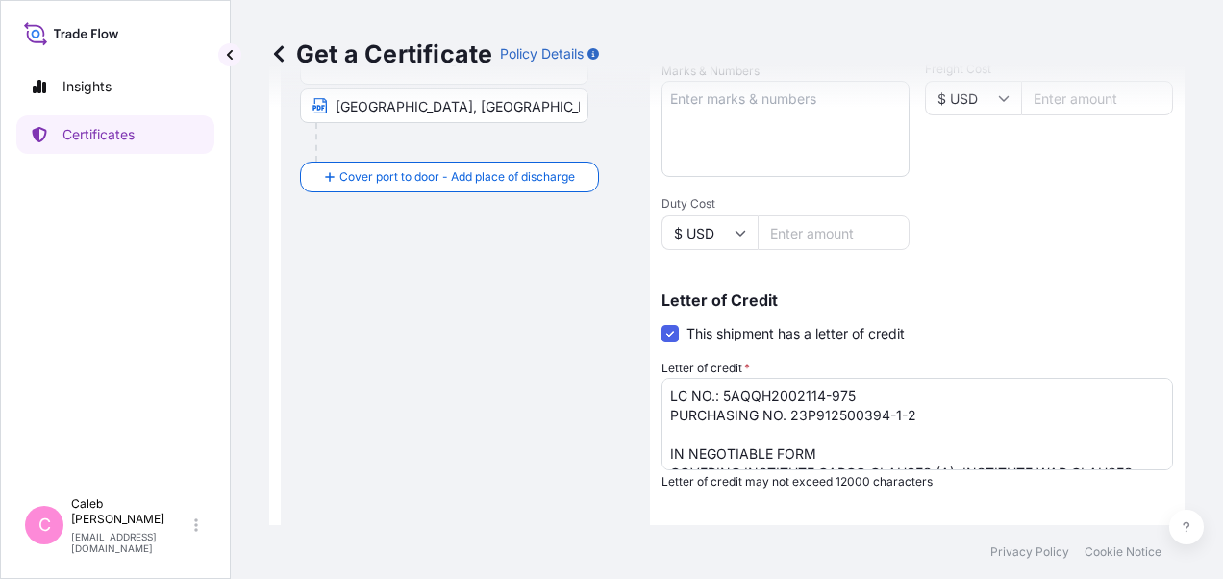
click at [306, 449] on div "Route Details Reset Route Details Cover door to port - Add loading place Place …" at bounding box center [465, 197] width 331 height 1078
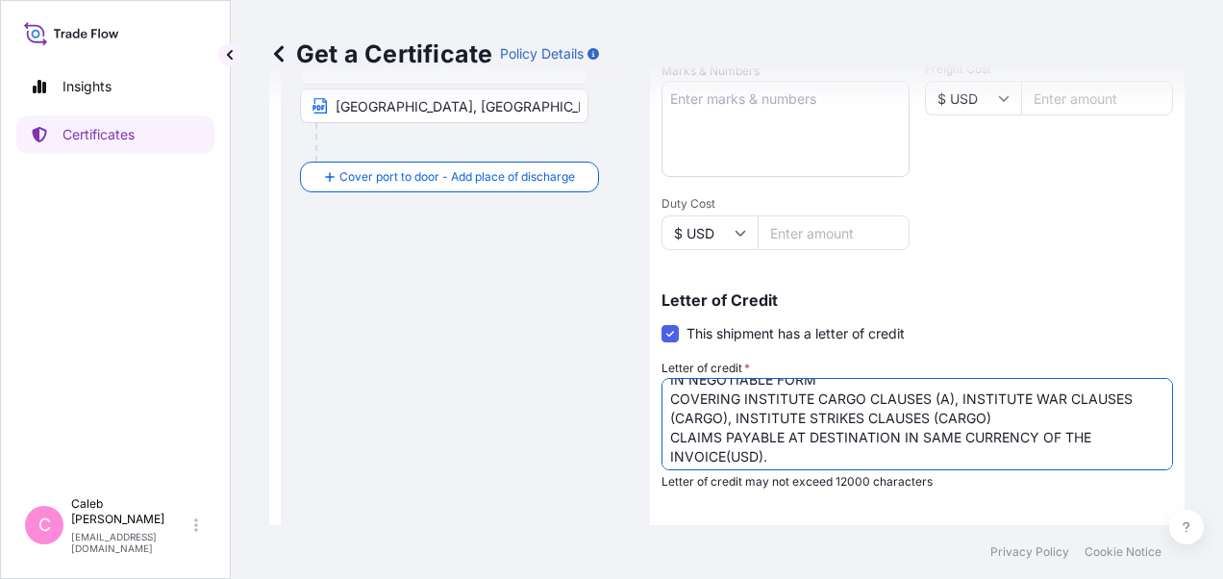
scroll to position [136, 0]
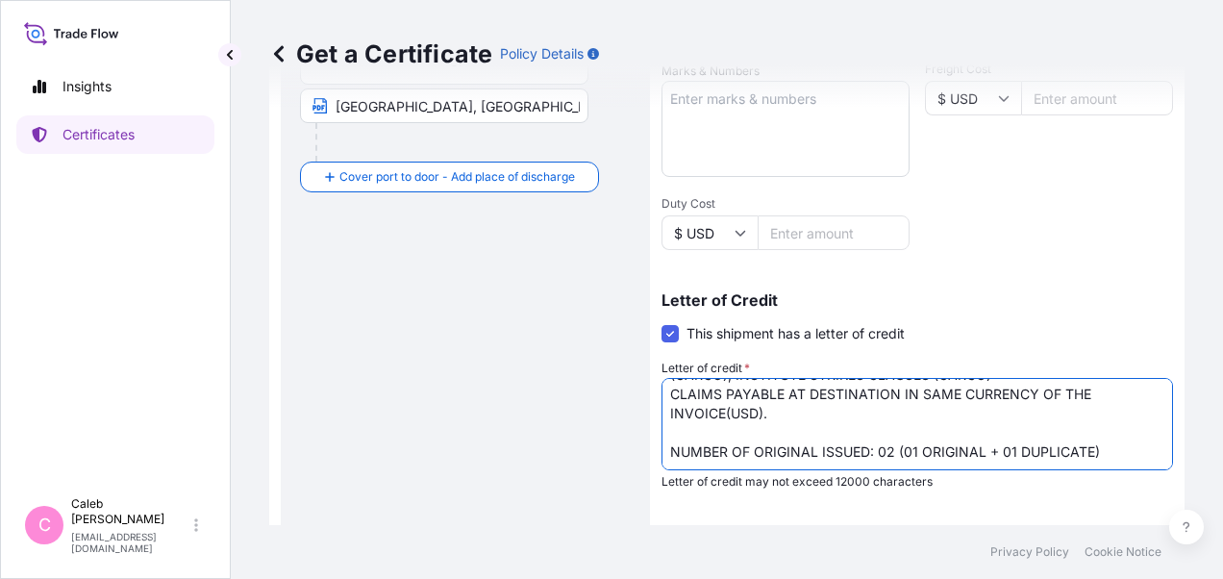
drag, startPoint x: 668, startPoint y: 452, endPoint x: 781, endPoint y: 406, distance: 121.6
click at [781, 406] on textarea "LC NO.: 5B090SL00031 IN NEGOTIABLE FORM COVERING INSTITUTE CARGO CLAUSES (A), I…" at bounding box center [916, 424] width 511 height 92
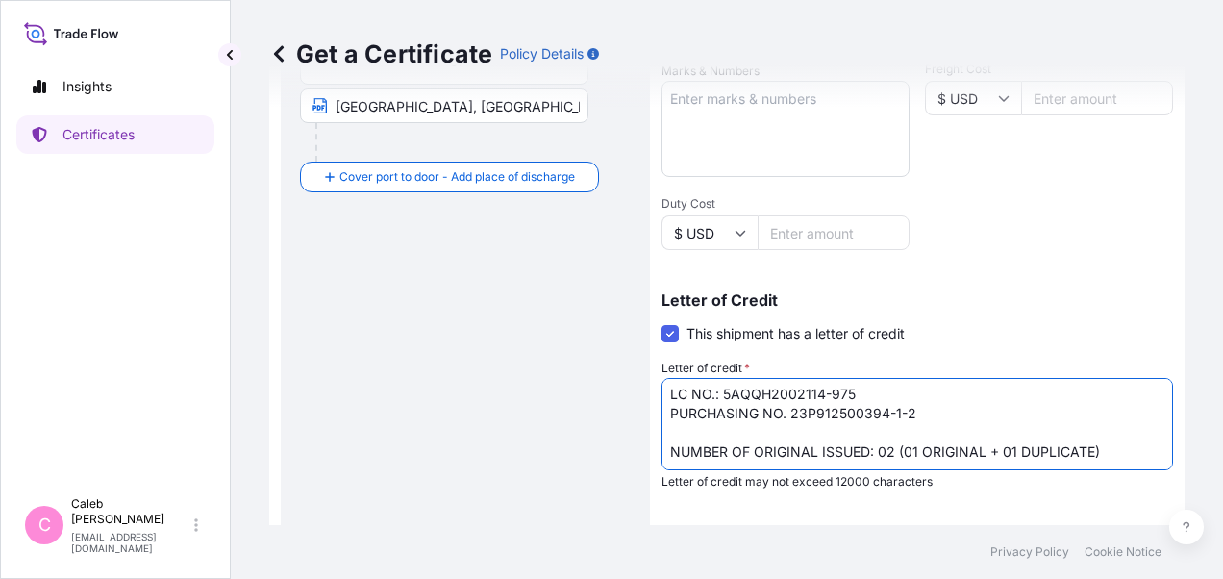
scroll to position [20, 0]
paste textarea "IN CURRENCY OF DRAFT (USD) COVERING: INSTITUTE CARGO CLAUSES (A) INSTITUTE WAR …"
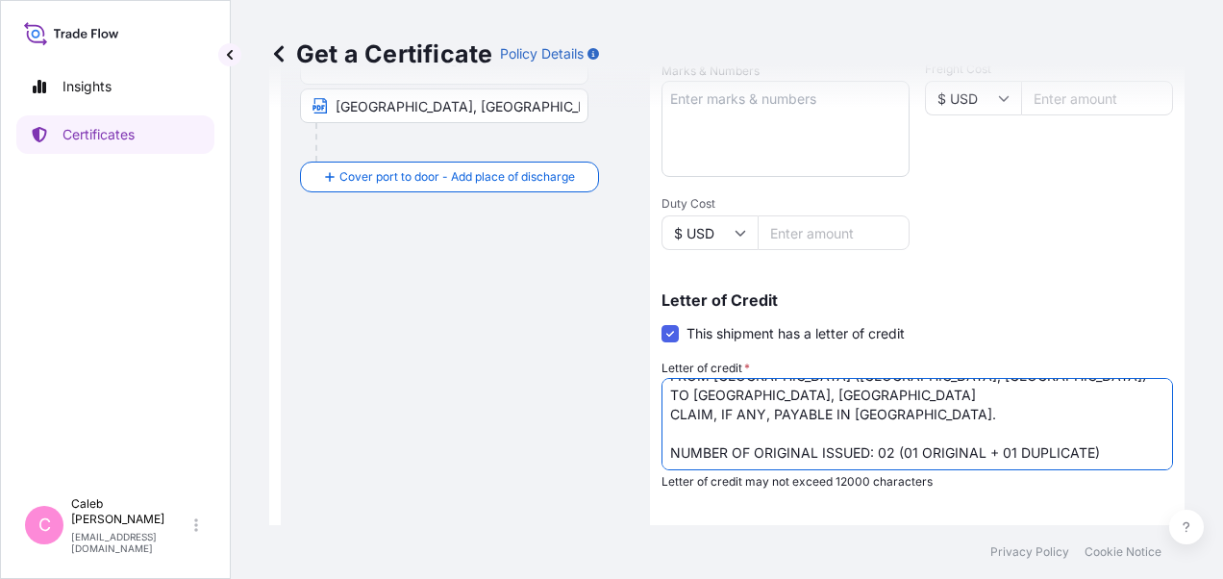
scroll to position [174, 0]
type textarea "LC NO.: 5AQQH2002114-975 PURCHASING NO. 23P912500394-1-2 IN CURRENCY OF DRAFT (…"
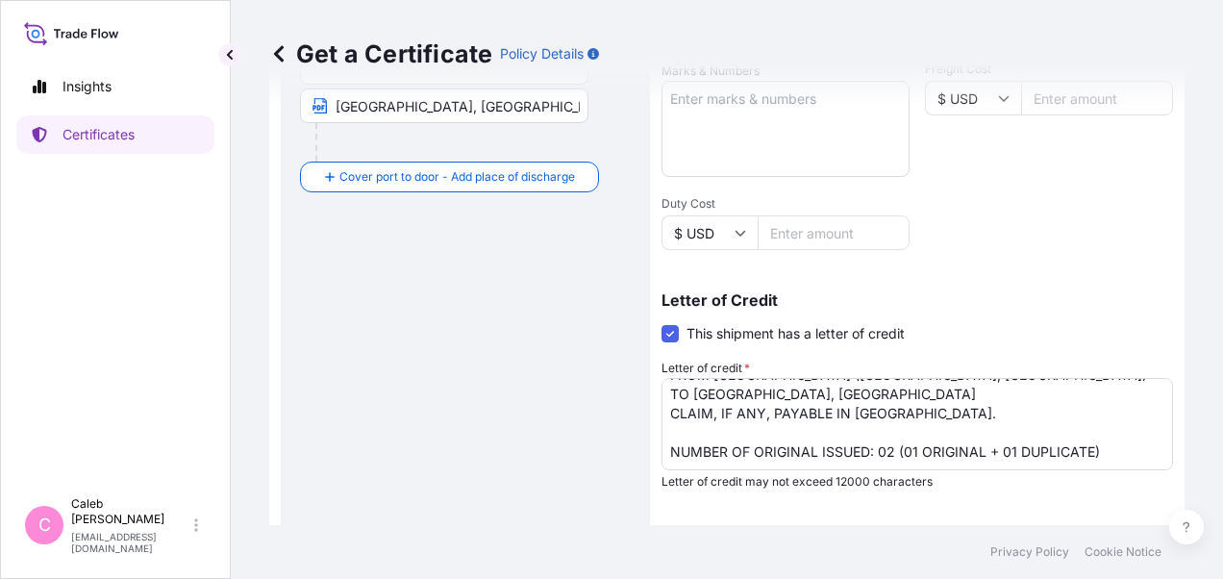
drag, startPoint x: 312, startPoint y: 360, endPoint x: 326, endPoint y: 364, distance: 14.3
click at [312, 360] on div "Route Details Reset Route Details Cover door to port - Add loading place Place …" at bounding box center [465, 197] width 331 height 1078
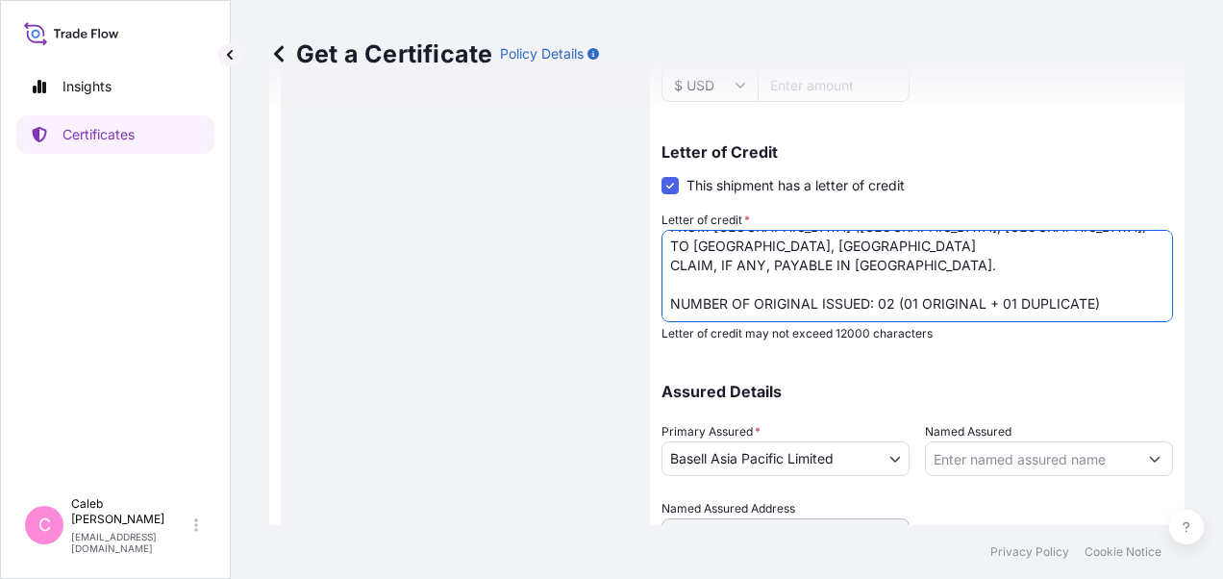
scroll to position [721, 0]
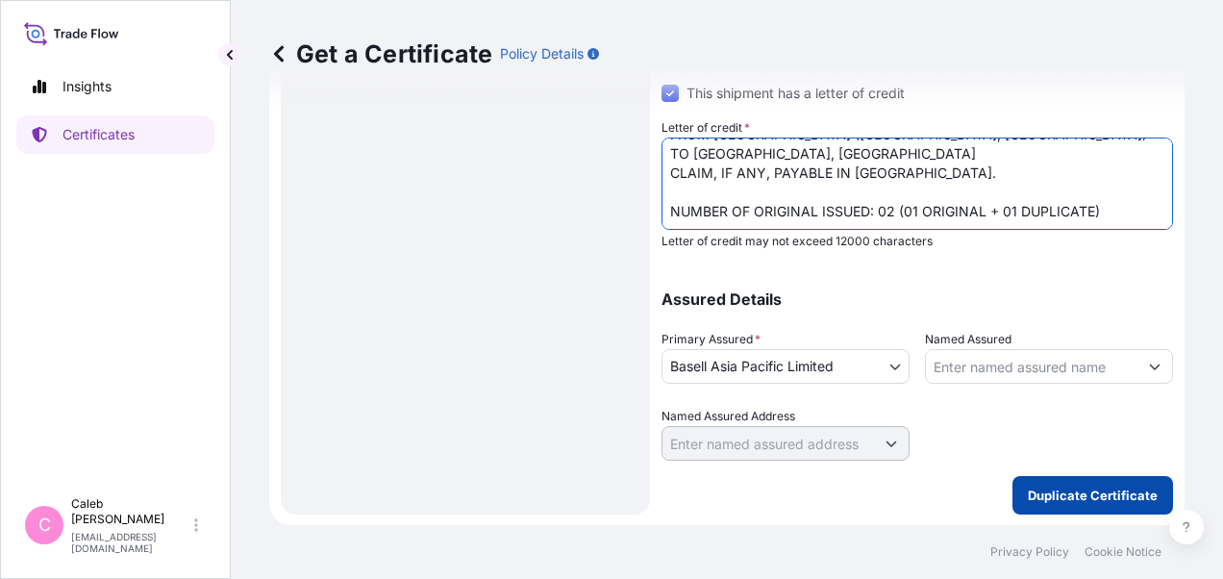
click at [1063, 491] on p "Duplicate Certificate" at bounding box center [1093, 495] width 130 height 19
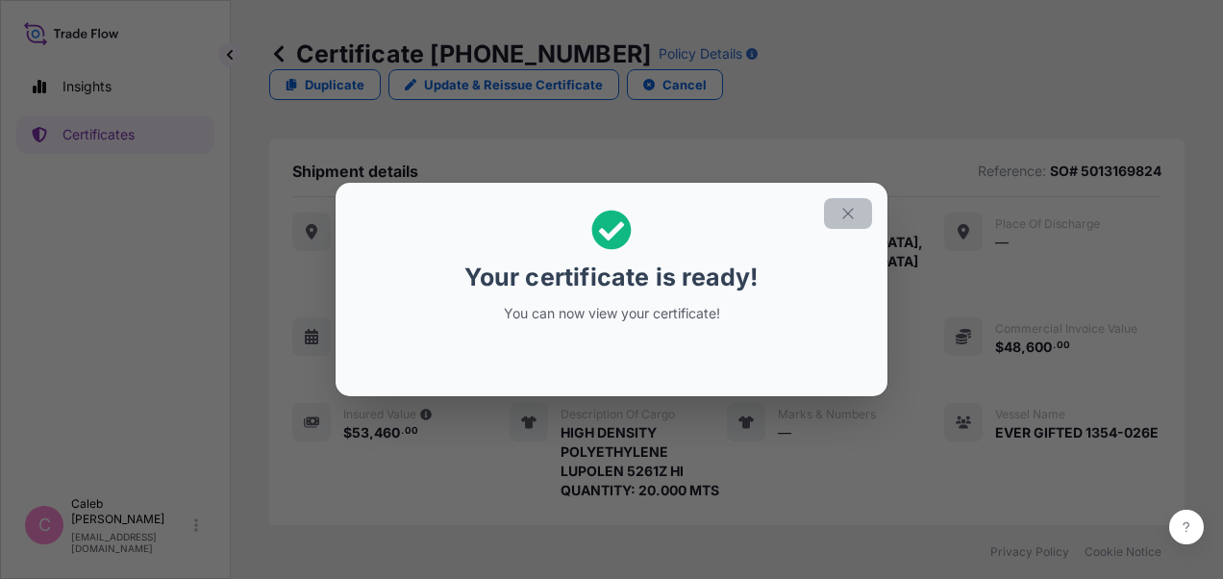
click at [848, 211] on icon "button" at bounding box center [847, 213] width 17 height 17
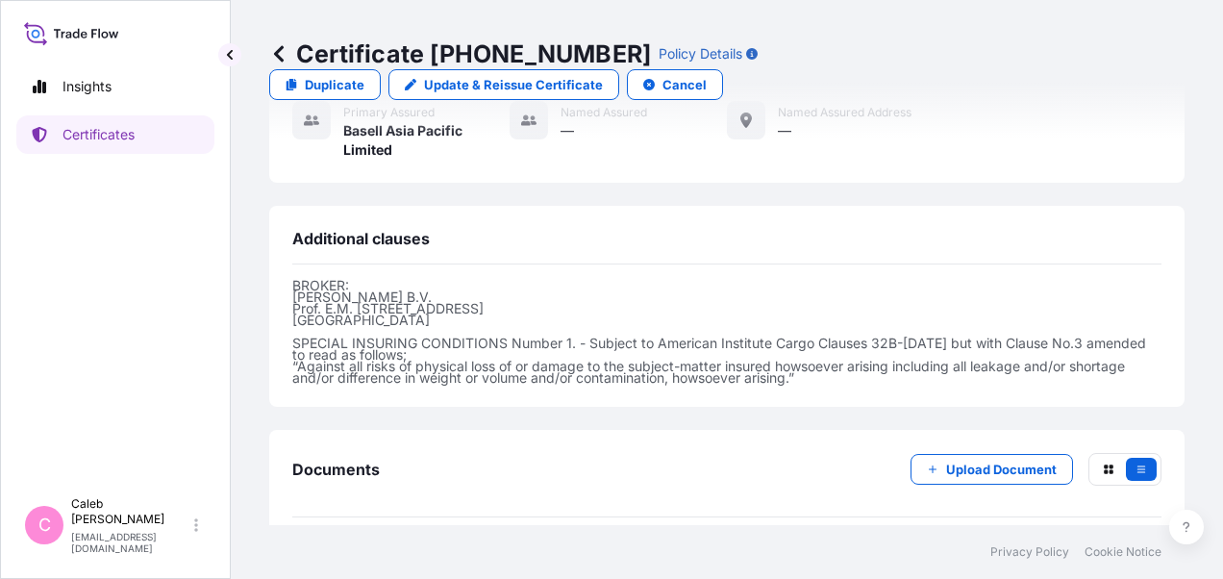
scroll to position [956, 0]
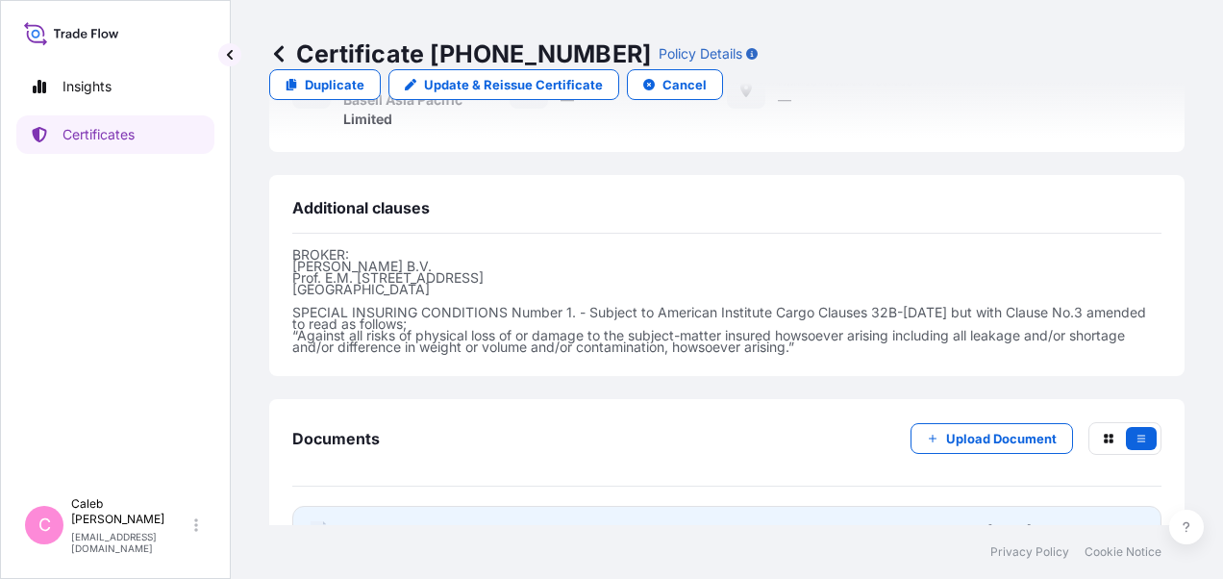
click at [400, 521] on span "Certificate" at bounding box center [377, 530] width 69 height 19
